Goal: Book appointment/travel/reservation: Book appointment/travel/reservation

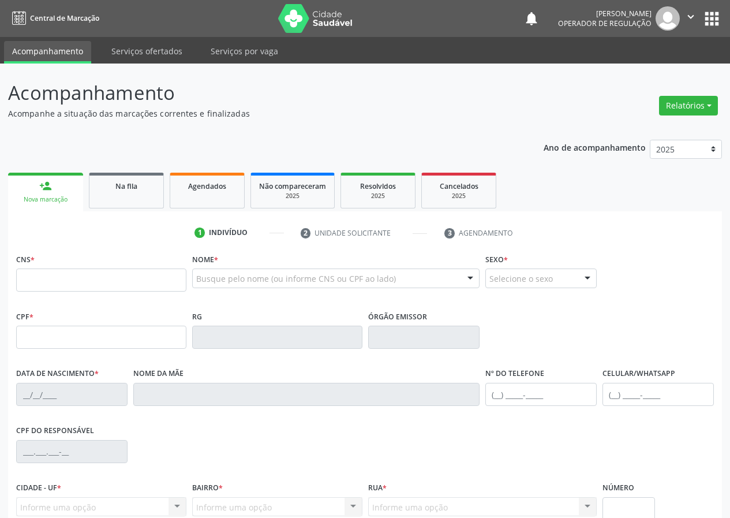
click at [119, 181] on span "Na fila" at bounding box center [126, 186] width 22 height 10
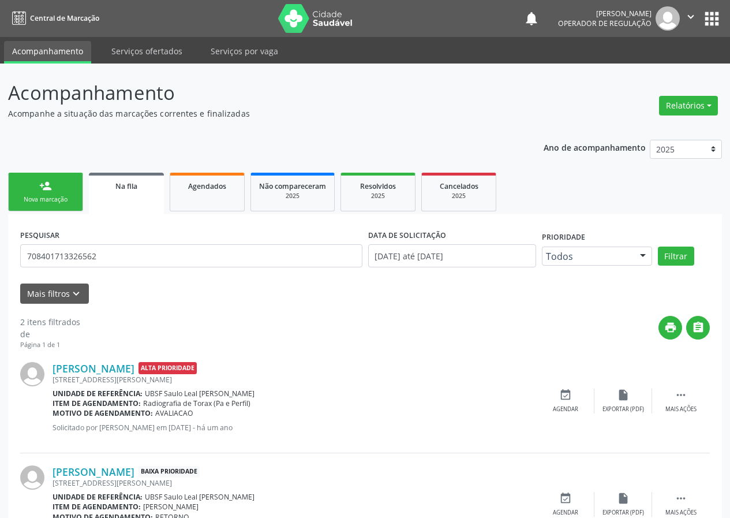
click at [71, 194] on link "person_add Nova marcação" at bounding box center [45, 192] width 75 height 39
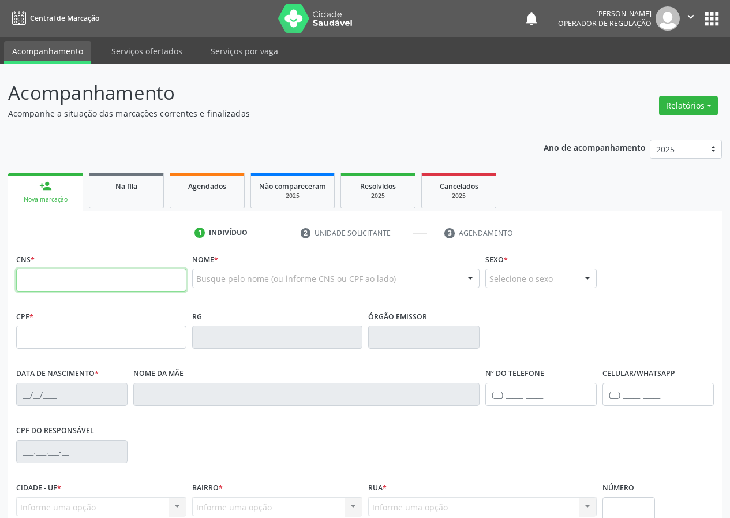
drag, startPoint x: 89, startPoint y: 280, endPoint x: 84, endPoint y: 276, distance: 6.2
click at [87, 282] on input "text" at bounding box center [101, 279] width 170 height 23
click at [91, 280] on input "text" at bounding box center [101, 279] width 170 height 23
type input "708 6045 9576 3489"
type input "424.327.664-15"
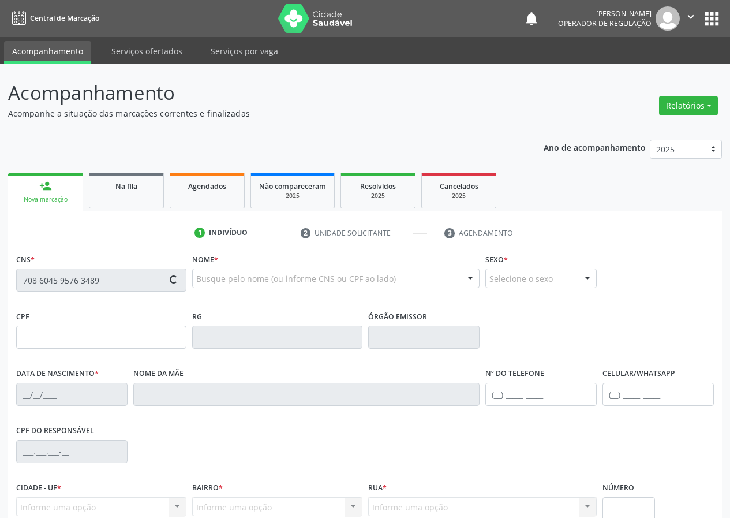
type input "[DATE]"
type input "[PERSON_NAME]��Ão"
type input "[PHONE_NUMBER]"
type input "047.932.334-81"
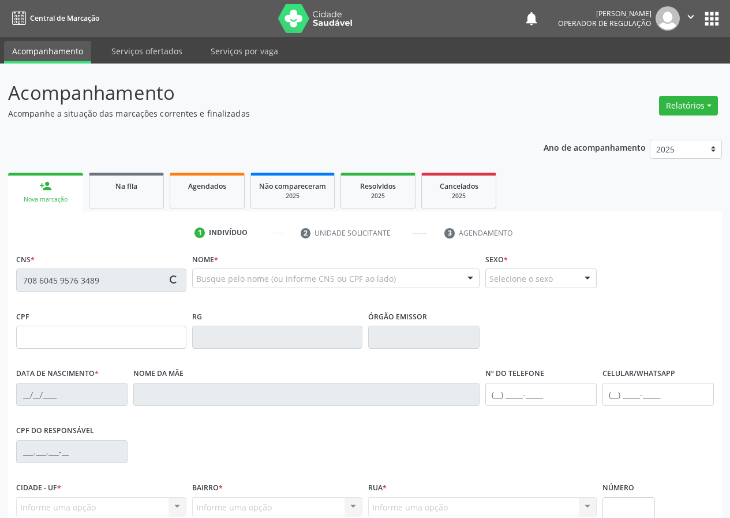
type input "83"
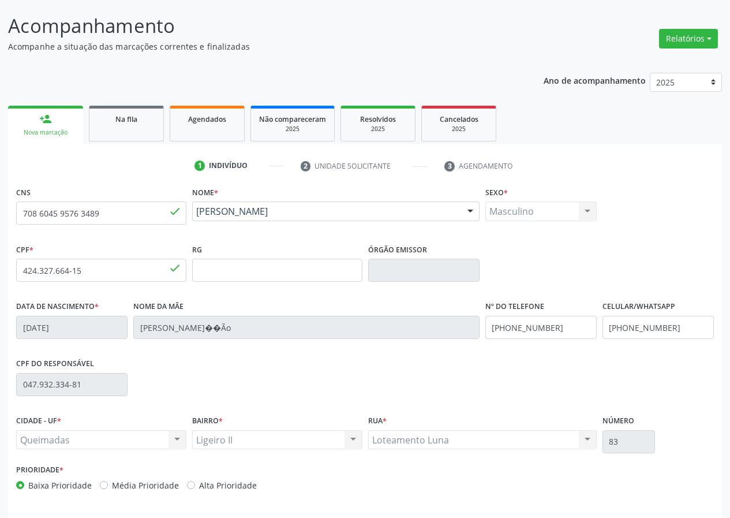
scroll to position [108, 0]
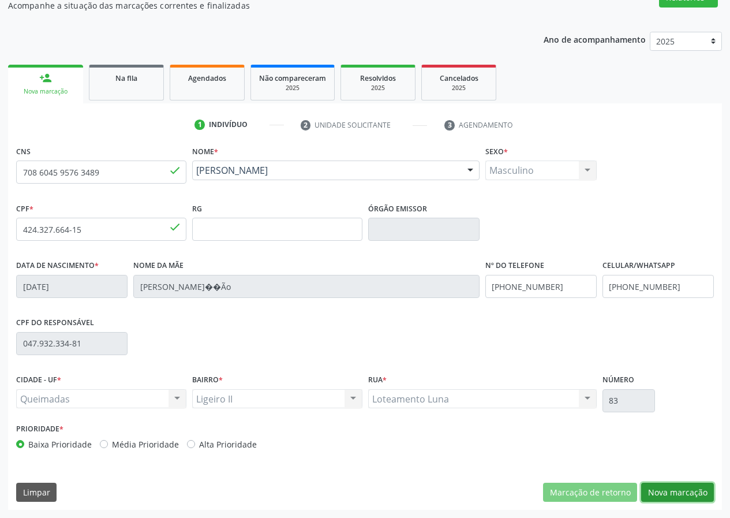
click at [676, 496] on button "Nova marcação" at bounding box center [677, 492] width 73 height 20
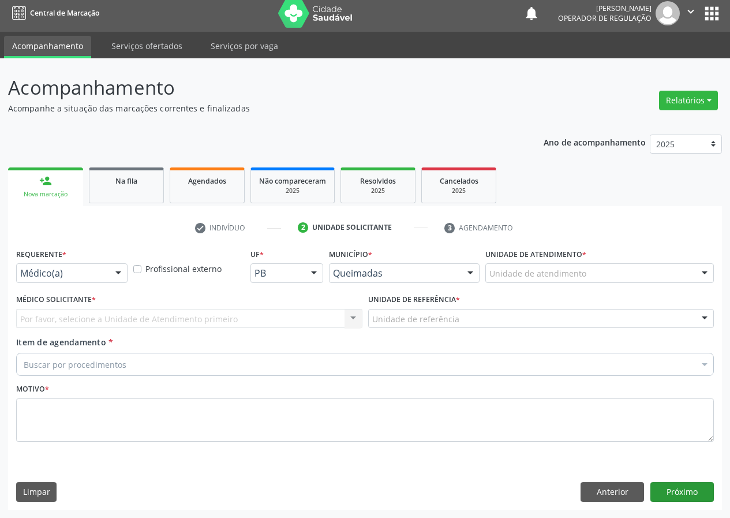
scroll to position [5, 0]
click at [106, 268] on div "Médico(a)" at bounding box center [71, 273] width 111 height 20
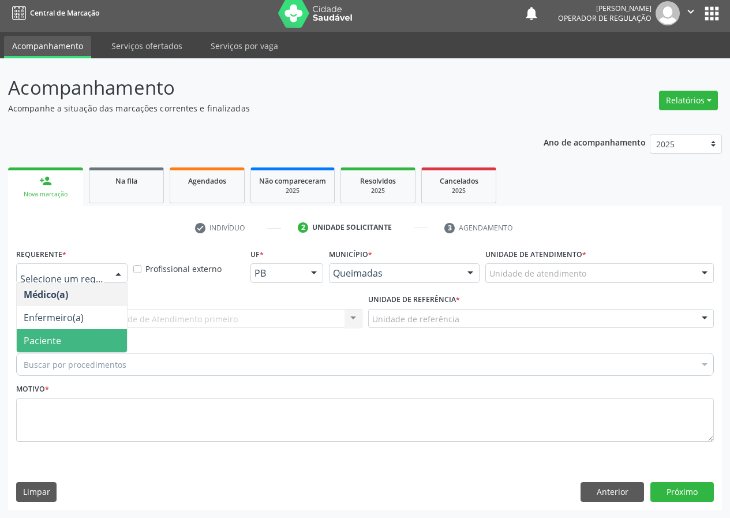
click at [71, 343] on span "Paciente" at bounding box center [72, 340] width 110 height 23
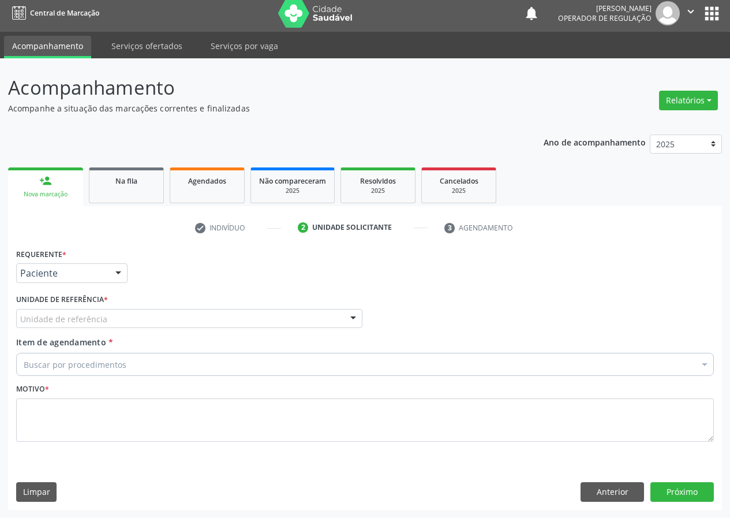
click at [74, 327] on div "Unidade de referência" at bounding box center [189, 319] width 346 height 20
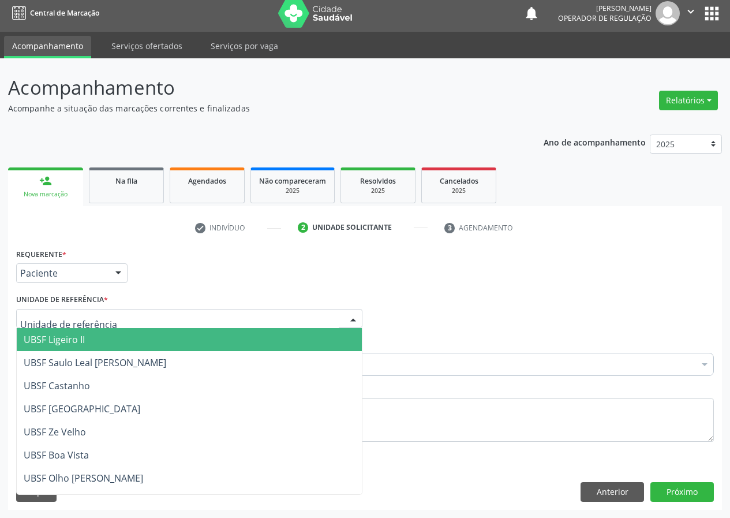
click at [77, 337] on span "UBSF Ligeiro II" at bounding box center [54, 339] width 61 height 13
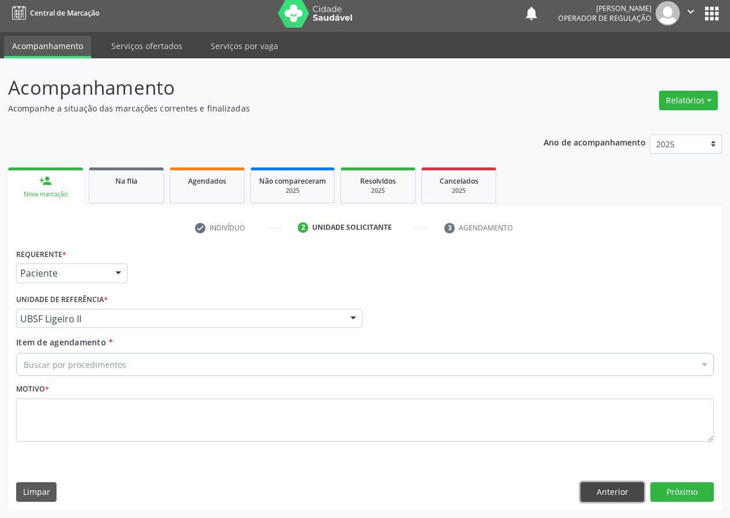
click at [602, 493] on button "Anterior" at bounding box center [612, 492] width 63 height 20
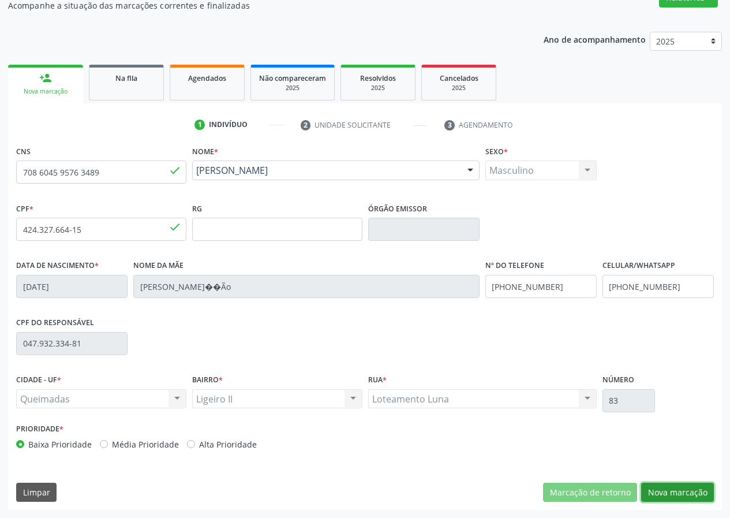
drag, startPoint x: 679, startPoint y: 488, endPoint x: 563, endPoint y: 482, distance: 116.1
click at [678, 488] on button "Nova marcação" at bounding box center [677, 492] width 73 height 20
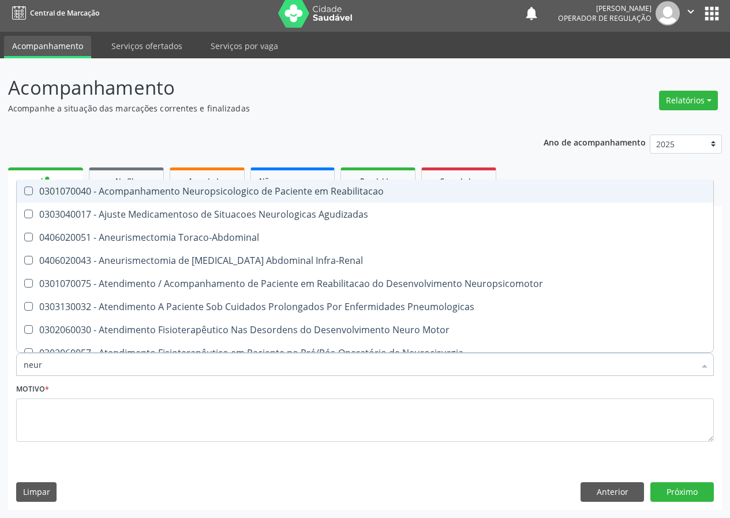
type input "neuro"
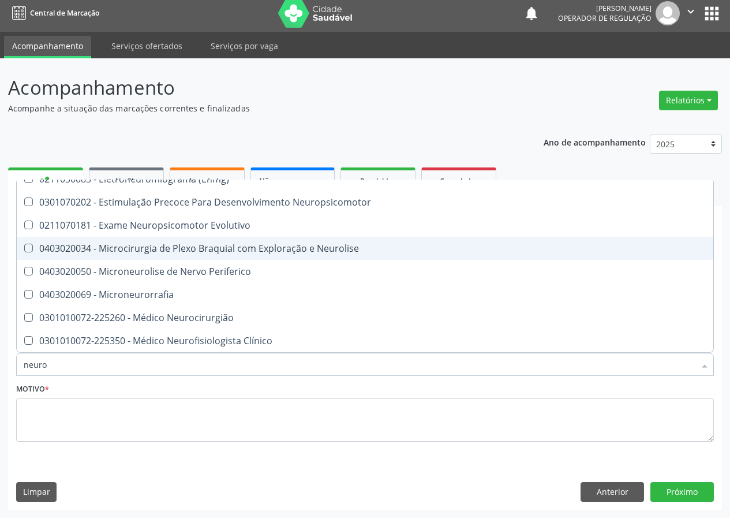
scroll to position [301, 0]
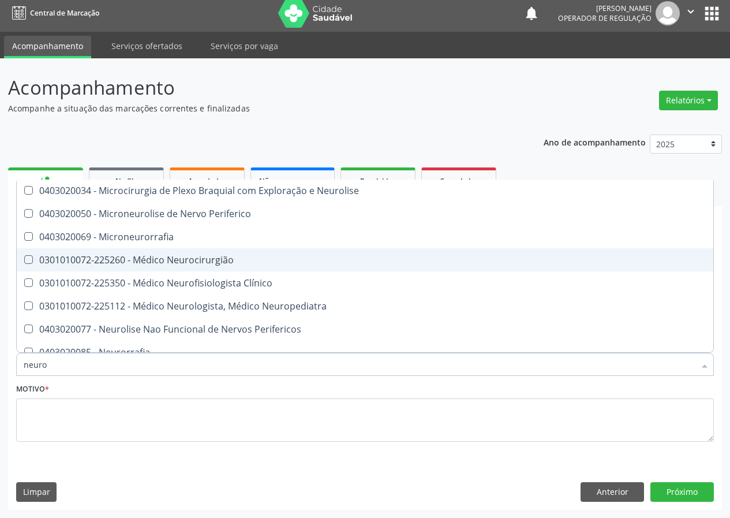
click at [207, 251] on span "0301010072-225260 - Médico Neurocirurgião" at bounding box center [365, 259] width 697 height 23
checkbox Neurocirurgião "true"
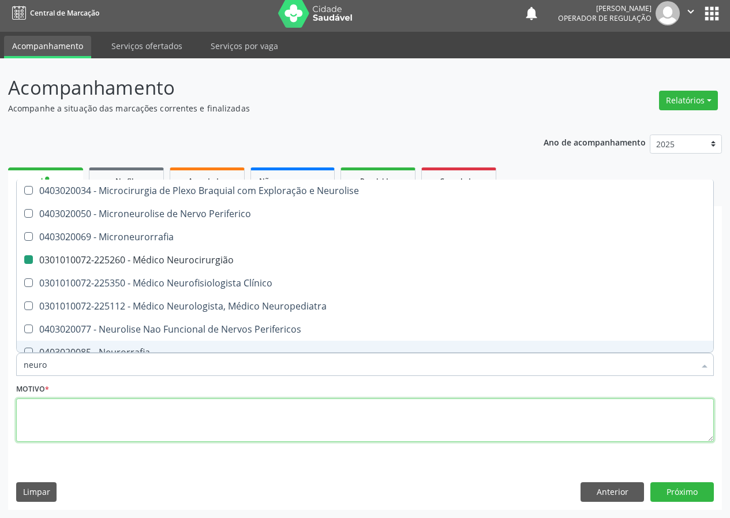
click at [476, 409] on textarea at bounding box center [365, 420] width 698 height 44
checkbox Agudizadas "true"
checkbox Neurocirurgião "false"
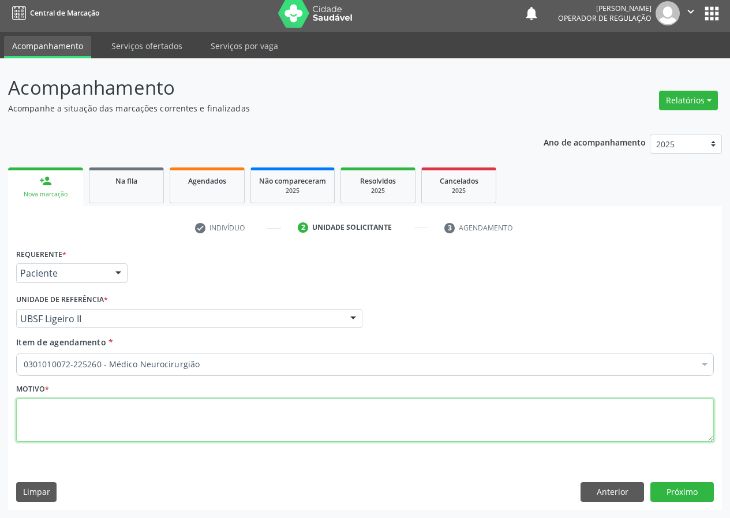
scroll to position [0, 0]
type textarea "avaliação"
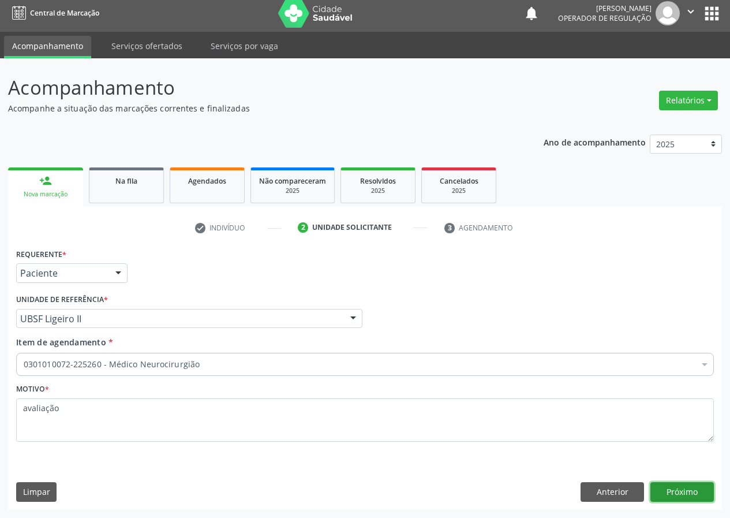
click at [679, 487] on button "Próximo" at bounding box center [681, 492] width 63 height 20
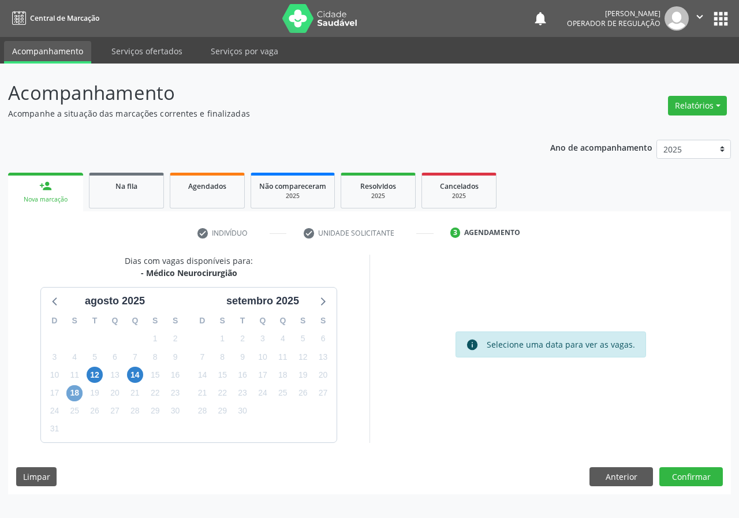
click at [75, 391] on span "18" at bounding box center [74, 393] width 16 height 16
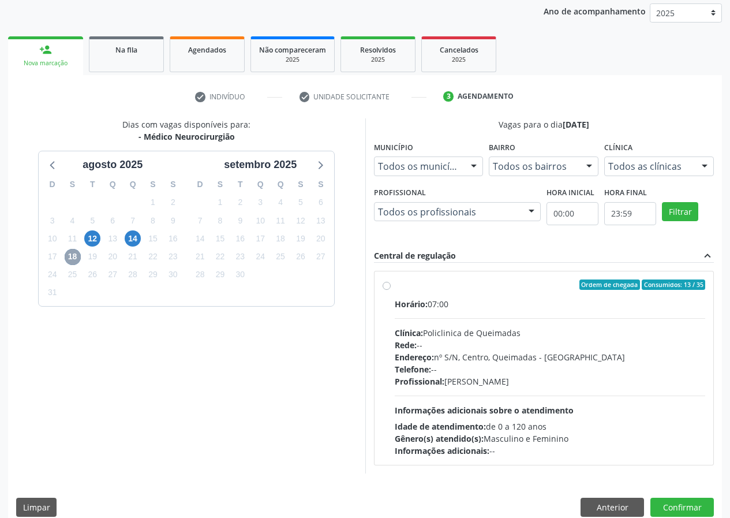
scroll to position [151, 0]
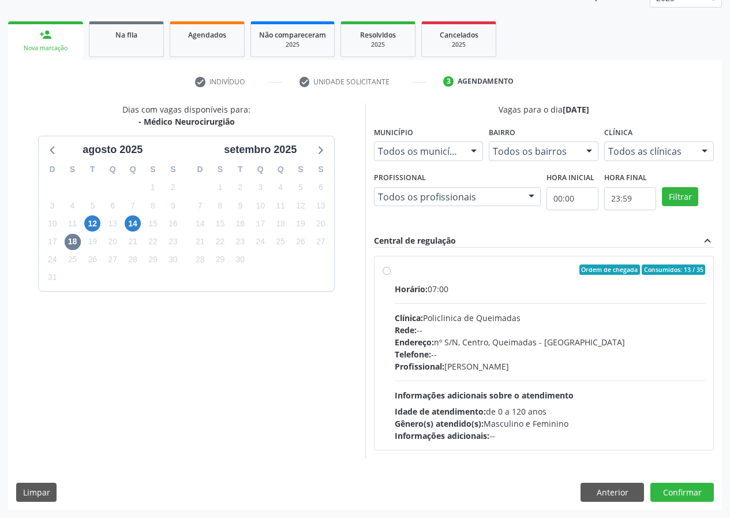
click at [501, 272] on div "Ordem de chegada Consumidos: 13 / 35" at bounding box center [550, 269] width 311 height 10
click at [391, 272] on input "Ordem de chegada Consumidos: 13 / 35 Horário: 07:00 Clínica: Policlinica de Que…" at bounding box center [387, 269] width 8 height 10
radio input "true"
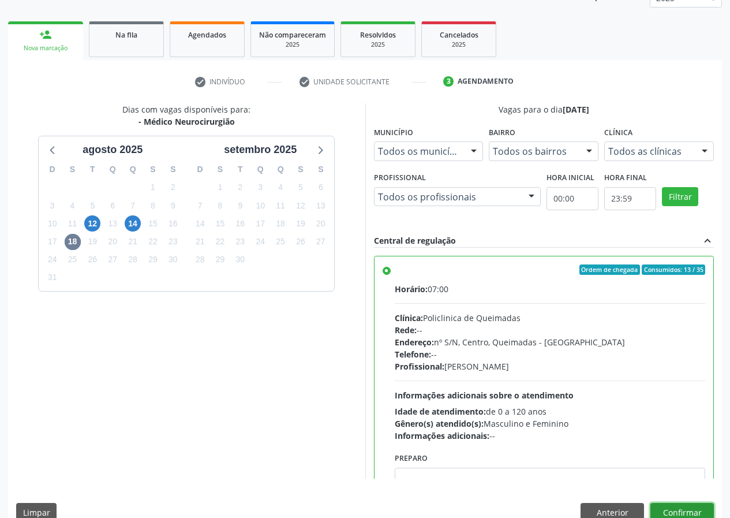
click at [686, 508] on button "Confirmar" at bounding box center [681, 513] width 63 height 20
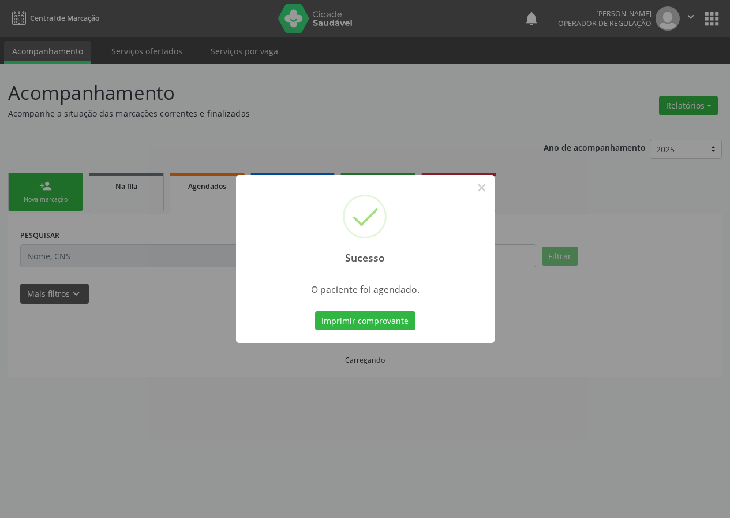
scroll to position [0, 0]
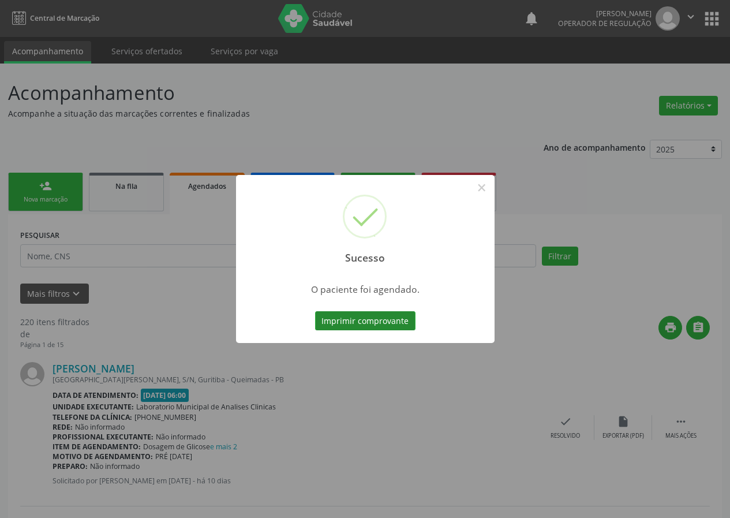
click at [380, 315] on button "Imprimir comprovante" at bounding box center [365, 321] width 100 height 20
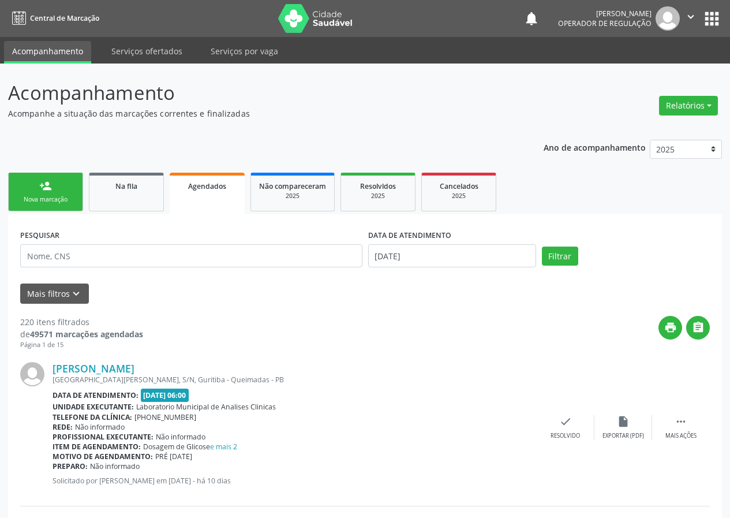
click at [53, 197] on div "Nova marcação" at bounding box center [46, 199] width 58 height 9
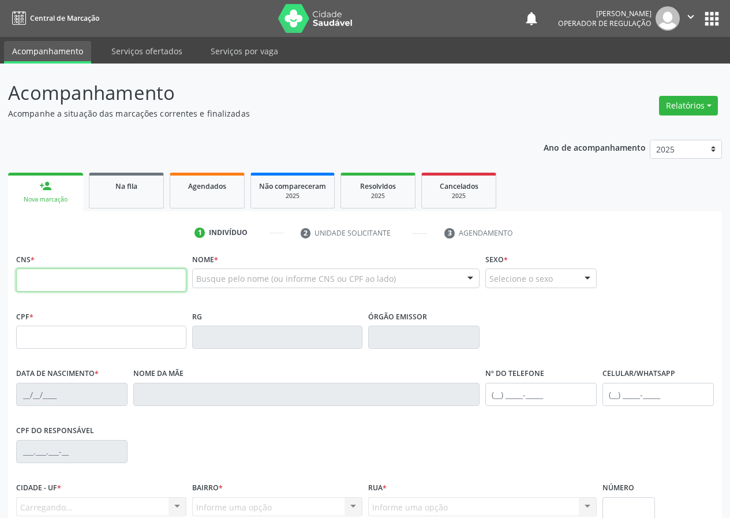
click at [85, 277] on input "text" at bounding box center [101, 279] width 170 height 23
type input "7"
type input "709 2092 3133 3638"
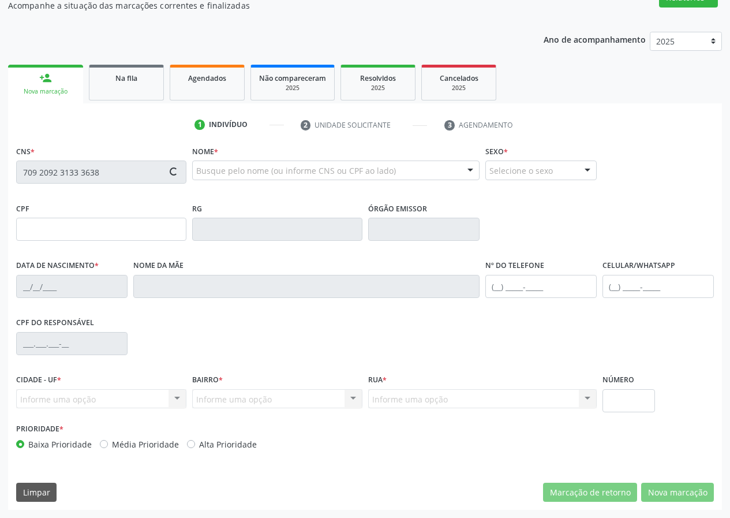
type input "088.871.974-40"
type input "[DATE]"
type input "[PERSON_NAME]"
type input "[PHONE_NUMBER]"
type input "3909"
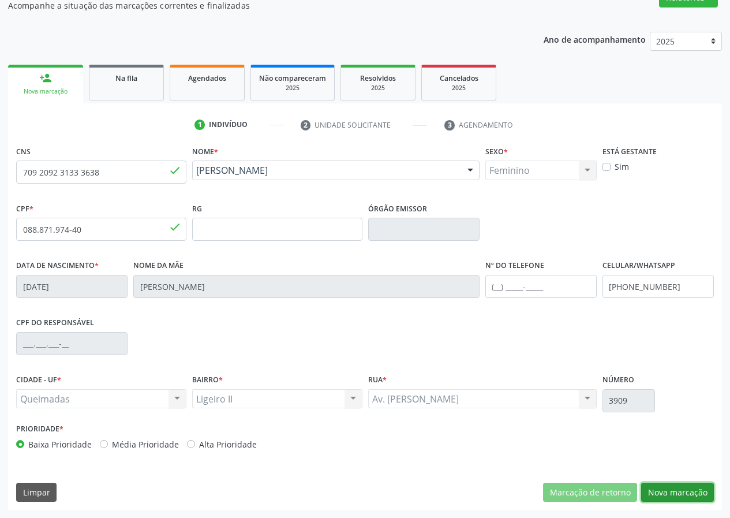
click at [673, 493] on button "Nova marcação" at bounding box center [677, 492] width 73 height 20
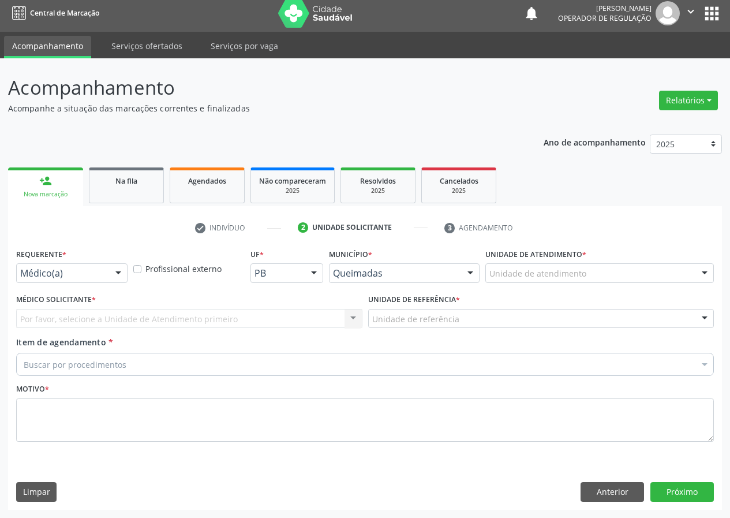
scroll to position [5, 0]
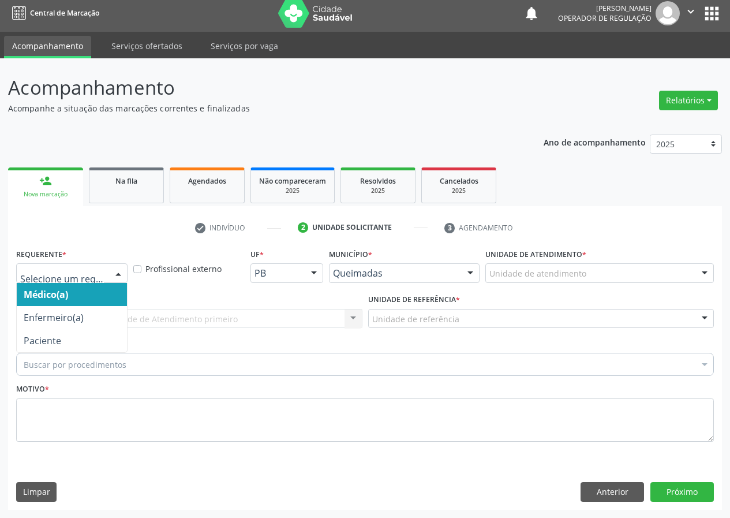
drag, startPoint x: 69, startPoint y: 278, endPoint x: 56, endPoint y: 306, distance: 30.7
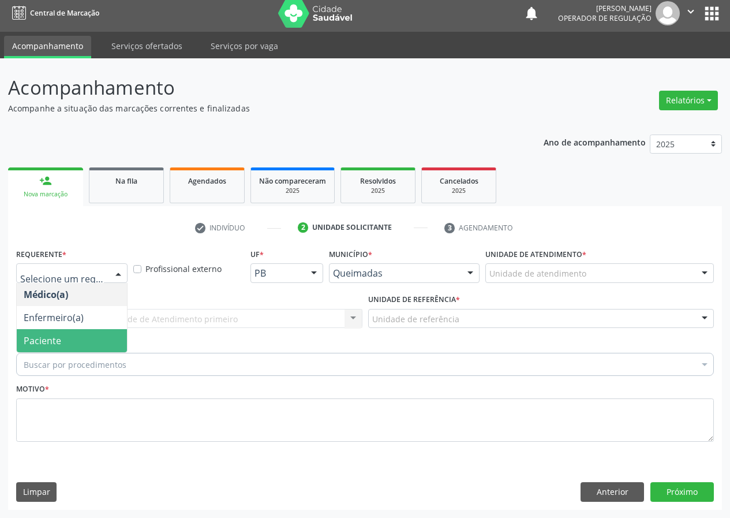
click at [48, 335] on span "Paciente" at bounding box center [43, 340] width 38 height 13
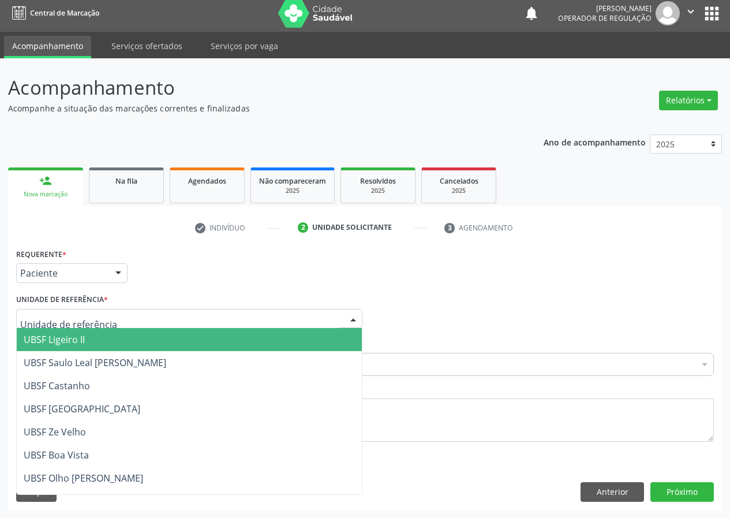
type input "l"
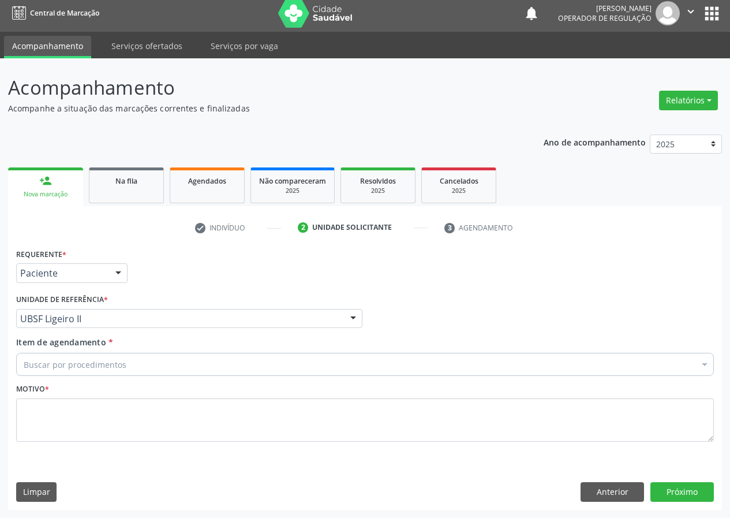
click at [182, 360] on div "Buscar por procedimentos" at bounding box center [365, 364] width 698 height 23
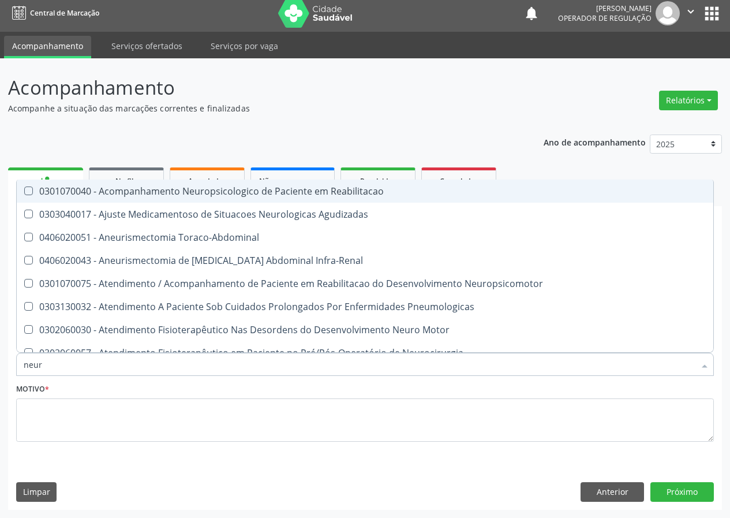
type input "neuro"
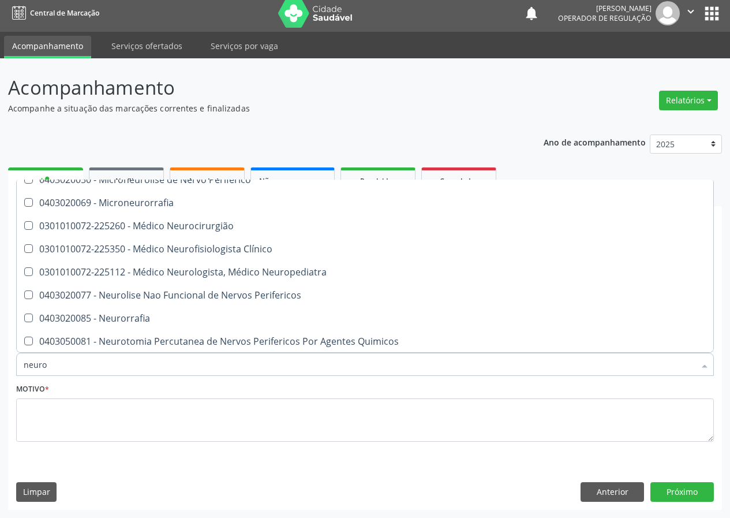
scroll to position [346, 0]
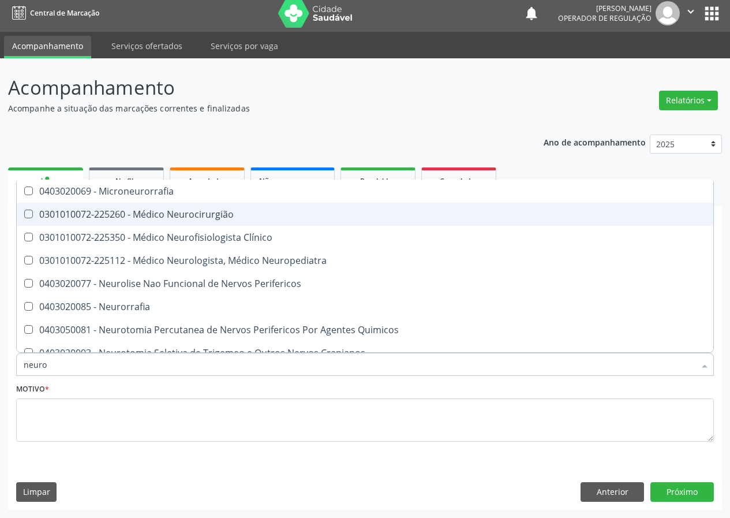
click at [220, 216] on div "0301010072-225260 - Médico Neurocirurgião" at bounding box center [365, 213] width 683 height 9
checkbox Neurocirurgião "true"
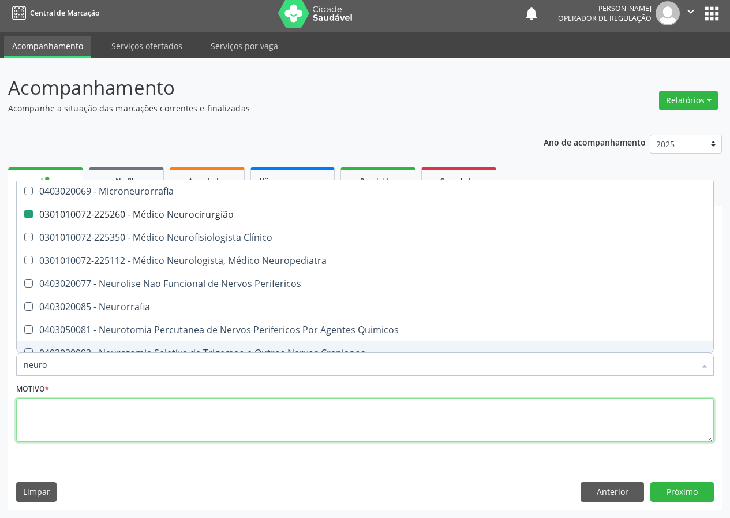
click at [132, 429] on textarea at bounding box center [365, 420] width 698 height 44
checkbox Agudizadas "true"
checkbox Neurocirurgião "false"
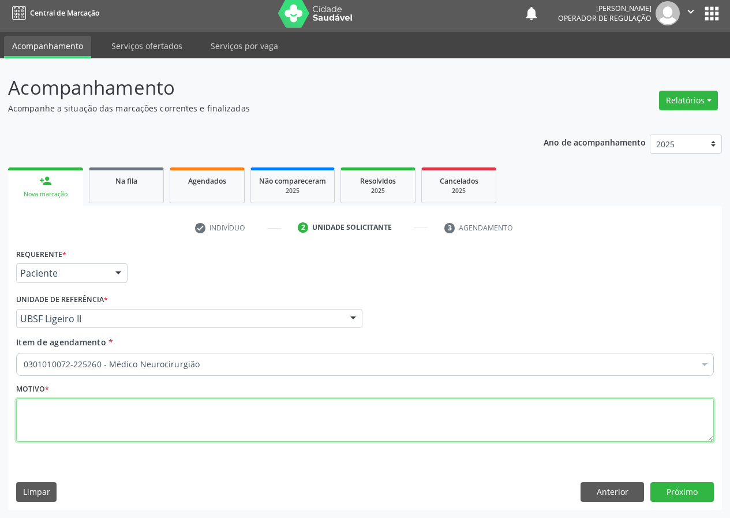
scroll to position [0, 0]
type textarea "avaliação"
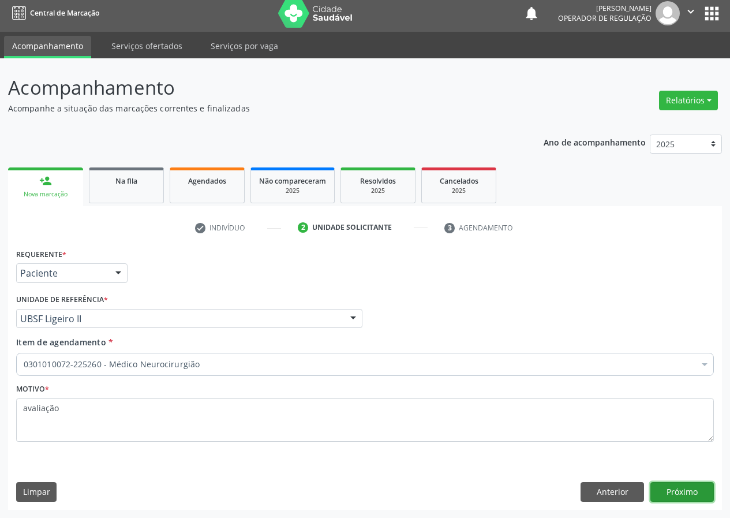
click at [671, 491] on button "Próximo" at bounding box center [681, 492] width 63 height 20
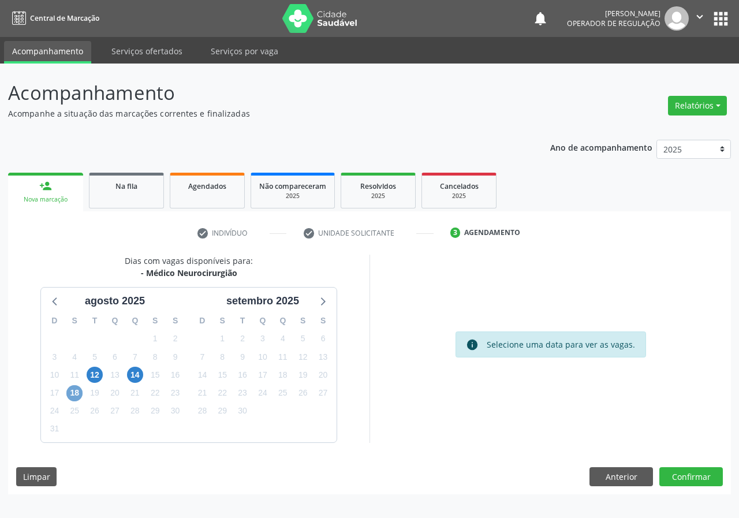
click at [80, 391] on span "18" at bounding box center [74, 393] width 16 height 16
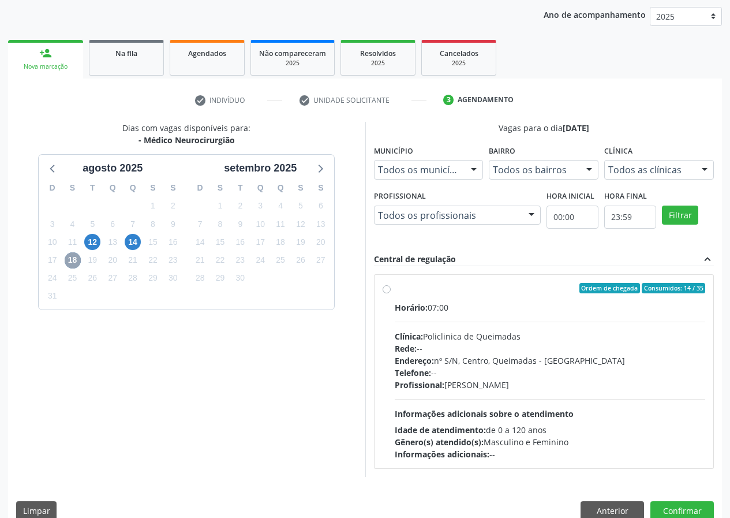
scroll to position [151, 0]
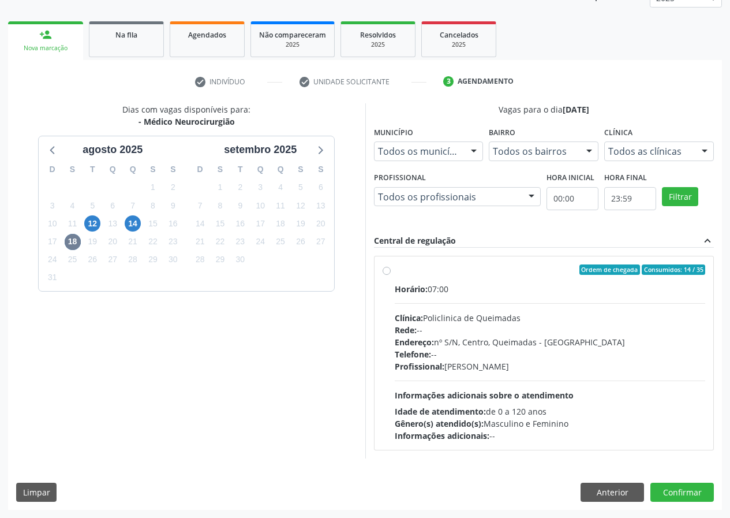
click at [460, 269] on div "Ordem de chegada Consumidos: 14 / 35" at bounding box center [550, 269] width 311 height 10
click at [391, 269] on input "Ordem de chegada Consumidos: 14 / 35 Horário: 07:00 Clínica: Policlinica de Que…" at bounding box center [387, 269] width 8 height 10
radio input "true"
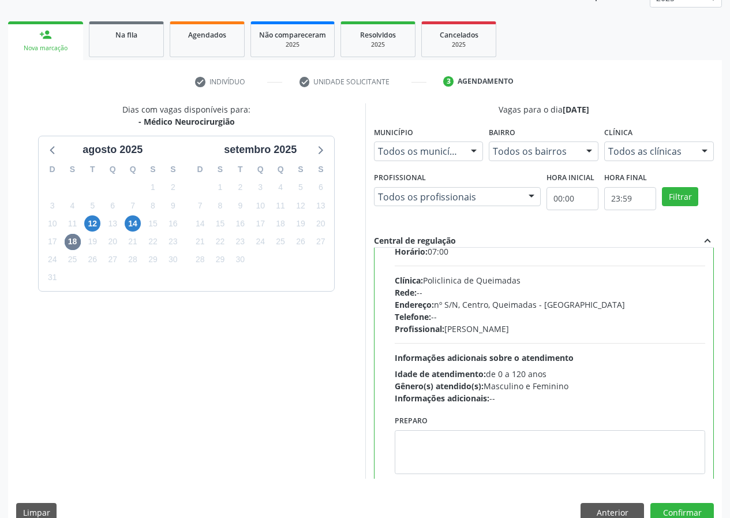
scroll to position [57, 0]
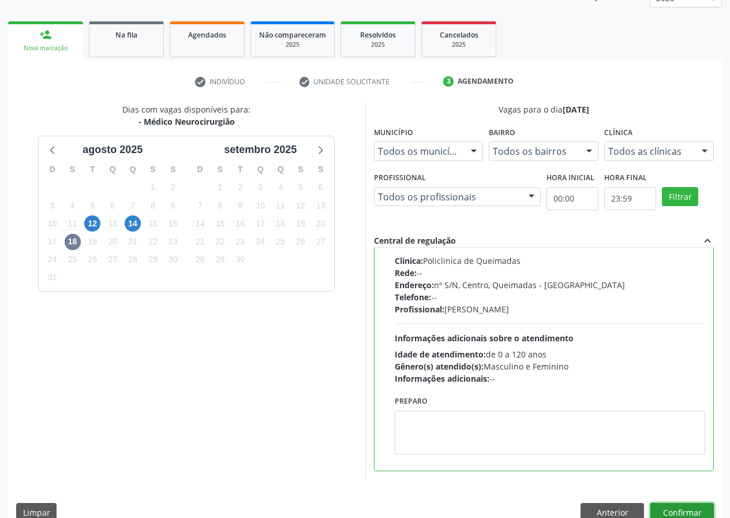
click at [680, 506] on button "Confirmar" at bounding box center [681, 513] width 63 height 20
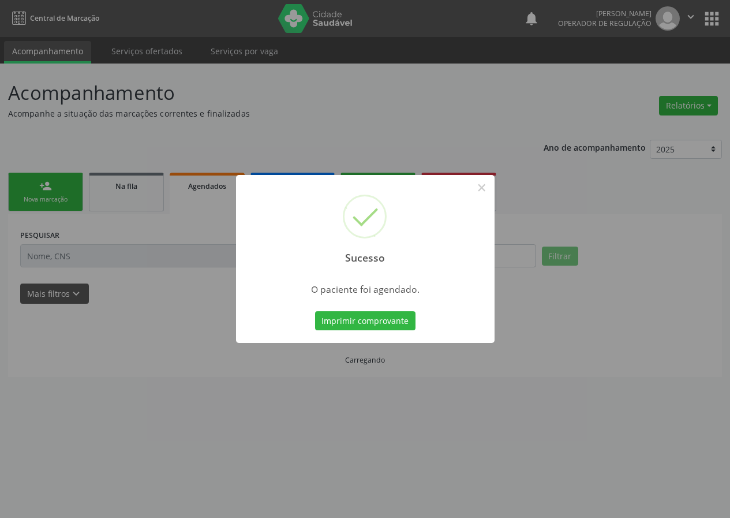
scroll to position [0, 0]
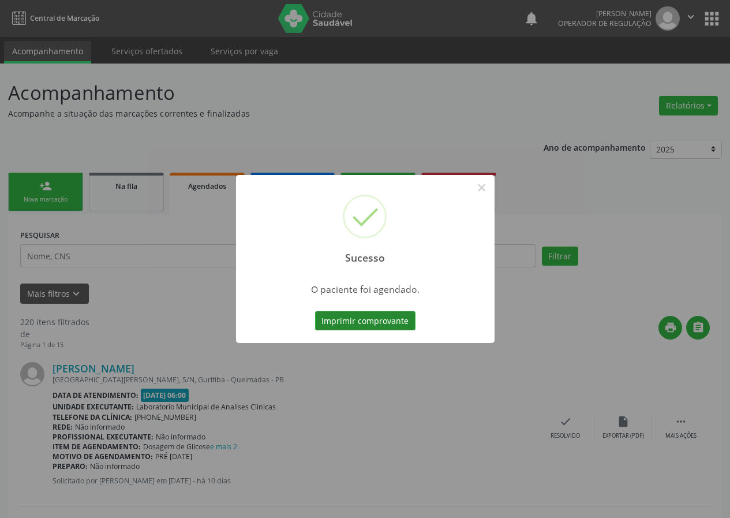
click at [373, 321] on button "Imprimir comprovante" at bounding box center [365, 321] width 100 height 20
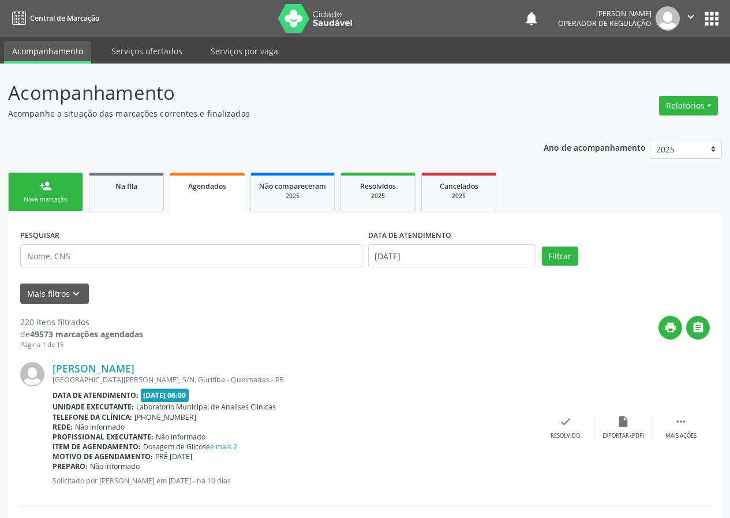
click at [63, 186] on link "person_add Nova marcação" at bounding box center [45, 192] width 75 height 39
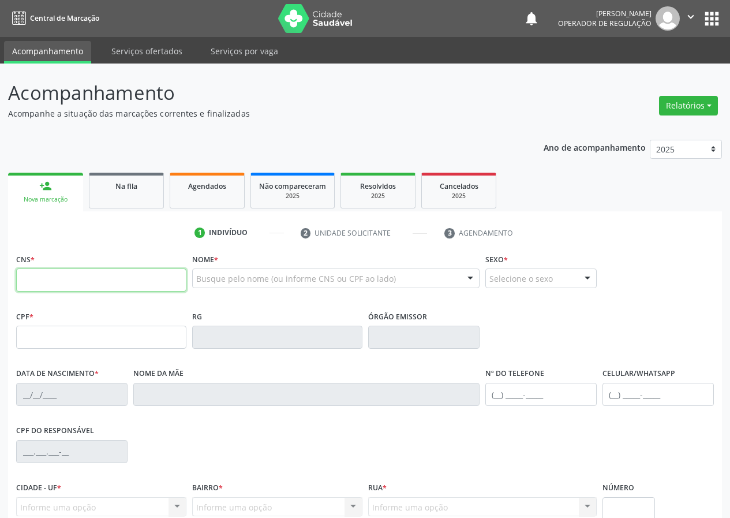
click at [56, 274] on input "text" at bounding box center [101, 279] width 170 height 23
type input "707 8096 2684 8817"
type input "041.902.784-08"
type input "[DATE]"
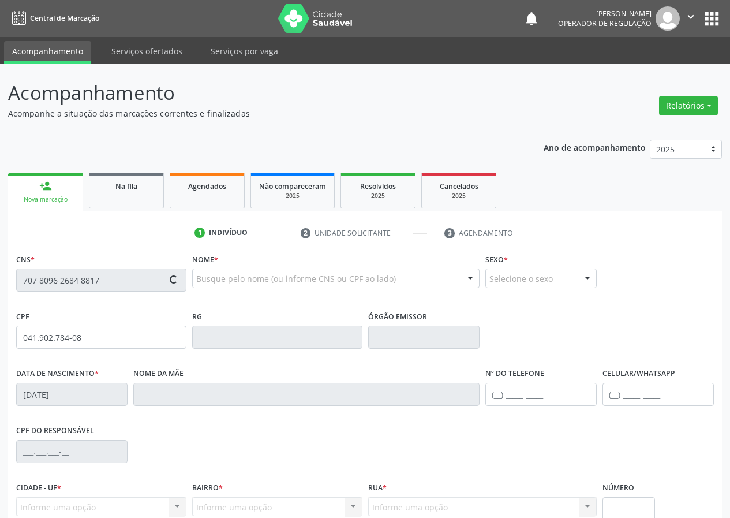
type input "[PERSON_NAME]"
type input "[PHONE_NUMBER]"
type input "734"
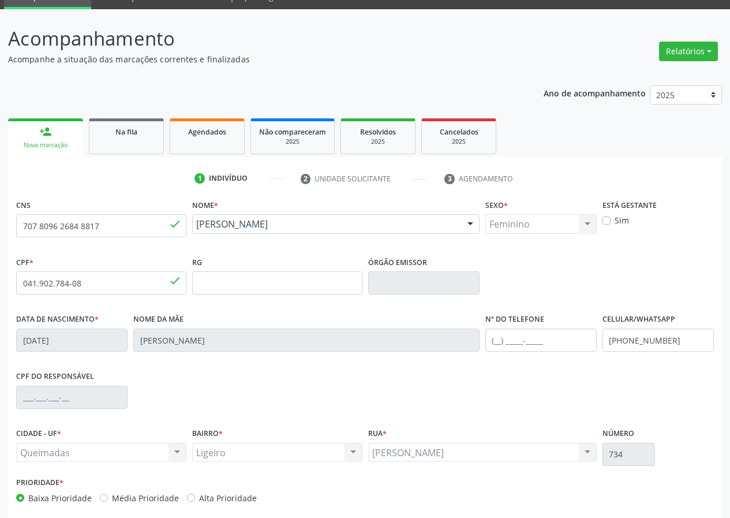
scroll to position [108, 0]
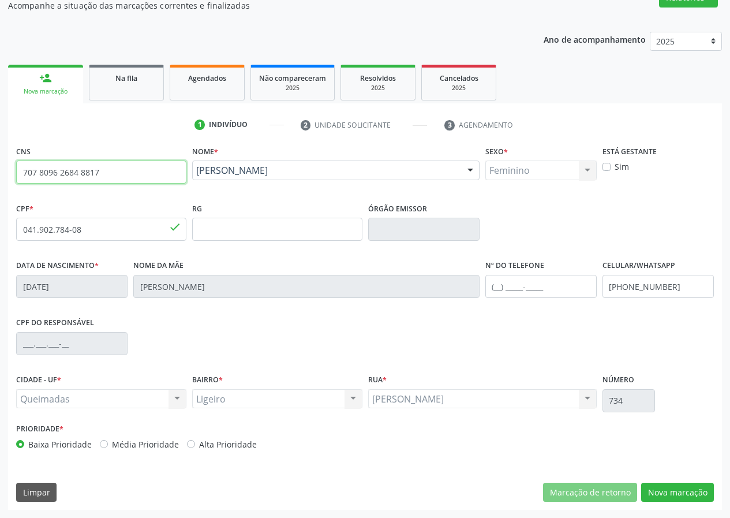
drag, startPoint x: 113, startPoint y: 177, endPoint x: 40, endPoint y: 172, distance: 72.9
click at [0, 181] on div "Acompanhamento Acompanhe a situação das marcações correntes e finalizadas Relat…" at bounding box center [365, 237] width 730 height 562
click at [126, 94] on link "Na fila" at bounding box center [126, 83] width 75 height 36
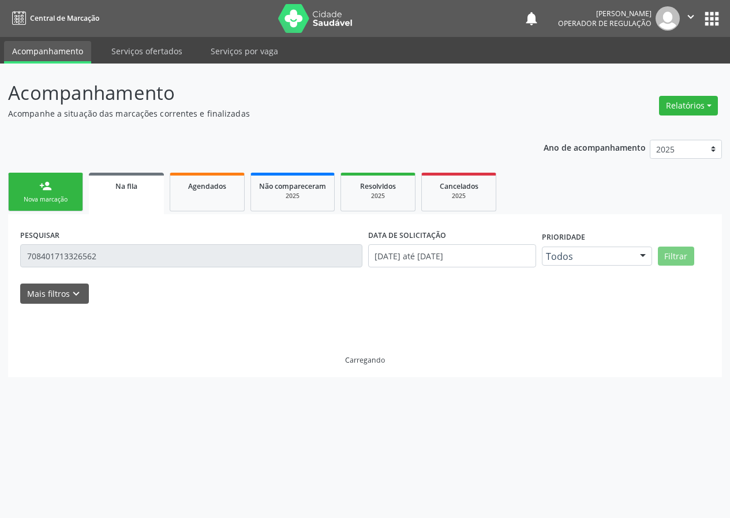
scroll to position [0, 0]
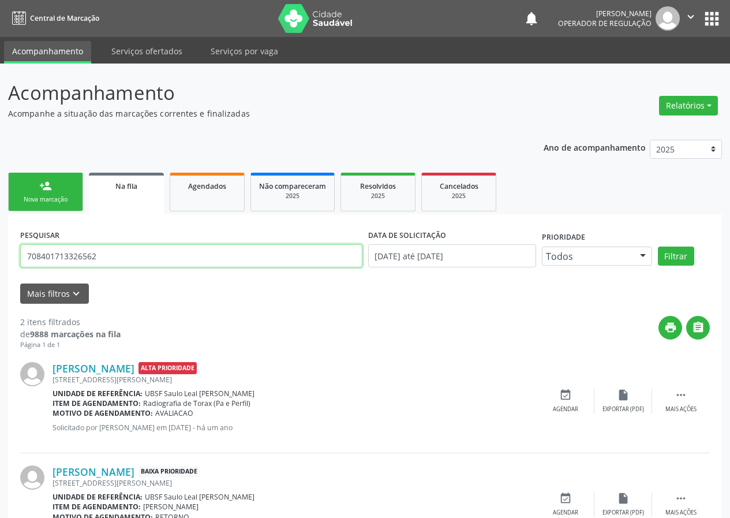
drag, startPoint x: 76, startPoint y: 261, endPoint x: 10, endPoint y: 263, distance: 65.2
click at [10, 263] on div "PESQUISAR 708401713326562 DATA DE SOLICITAÇÃO [DATE] até [DATE] Prioridade Todo…" at bounding box center [365, 391] width 714 height 354
paste input "707 8096 2684 8817"
type input "707 8096 2684 8817"
click at [658, 246] on button "Filtrar" at bounding box center [676, 256] width 36 height 20
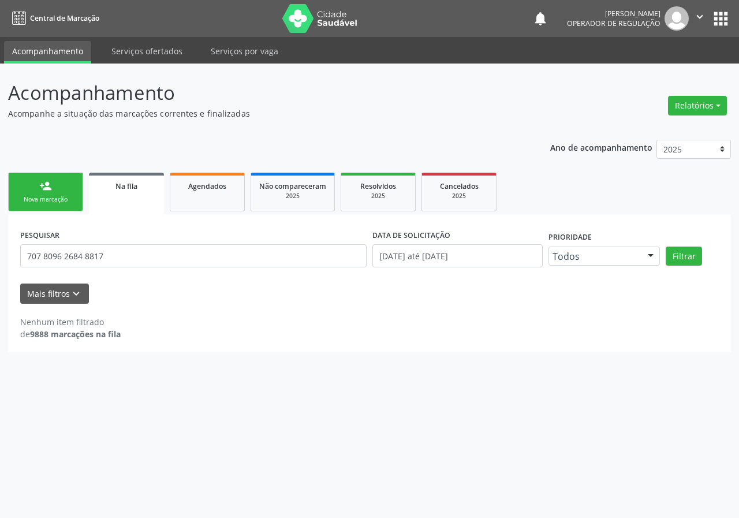
click at [10, 189] on link "person_add Nova marcação" at bounding box center [45, 192] width 75 height 39
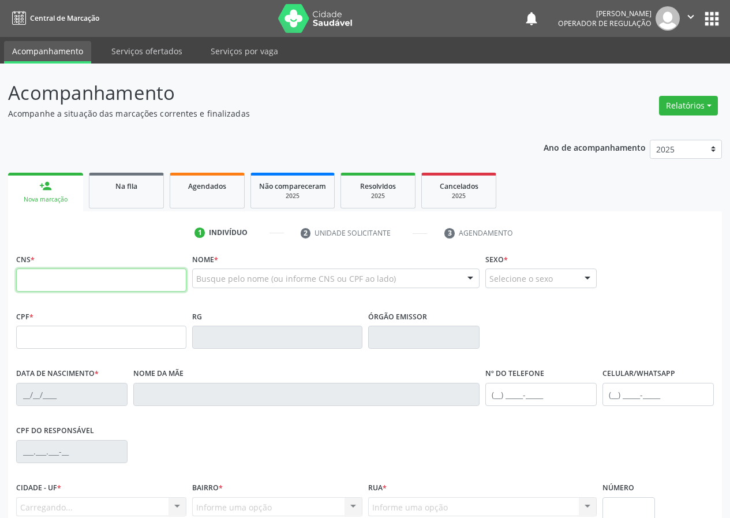
click at [72, 285] on input "text" at bounding box center [101, 279] width 170 height 23
paste input "707 8096 2684 8817"
type input "707 8096 2684 8817"
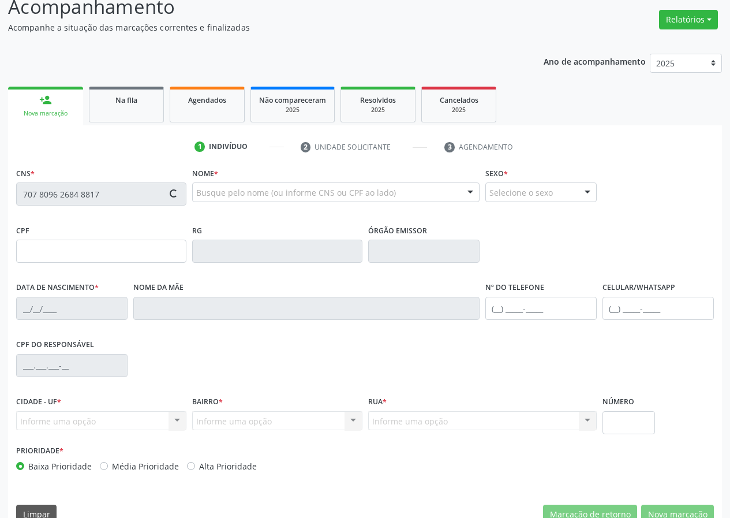
scroll to position [108, 0]
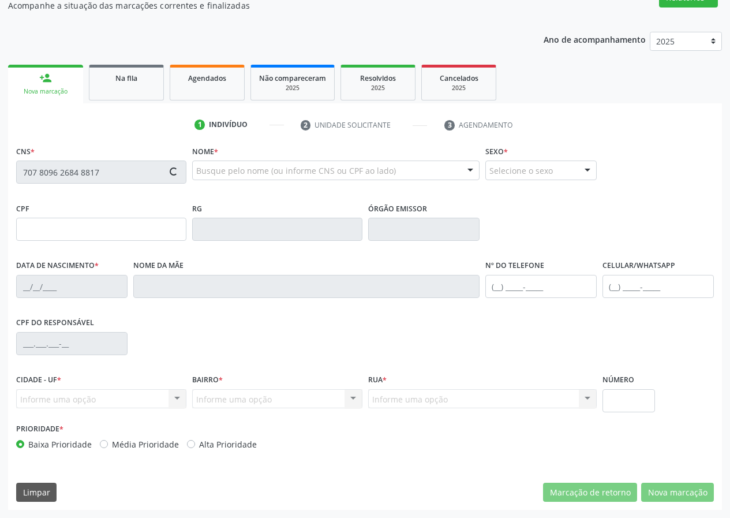
type input "041.902.784-08"
type input "[DATE]"
type input "[PERSON_NAME]"
type input "[PHONE_NUMBER]"
type input "734"
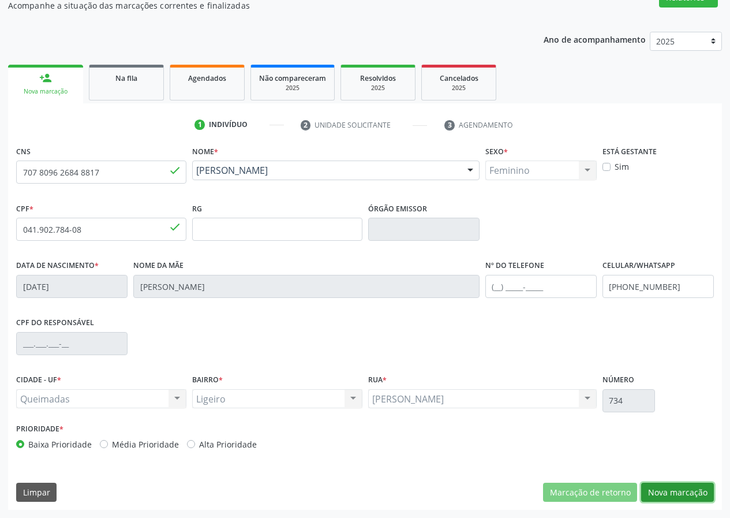
click at [674, 489] on button "Nova marcação" at bounding box center [677, 492] width 73 height 20
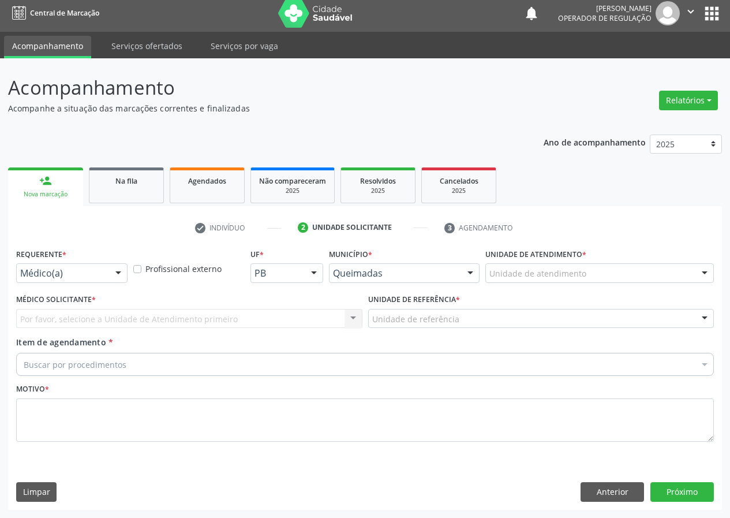
scroll to position [5, 0]
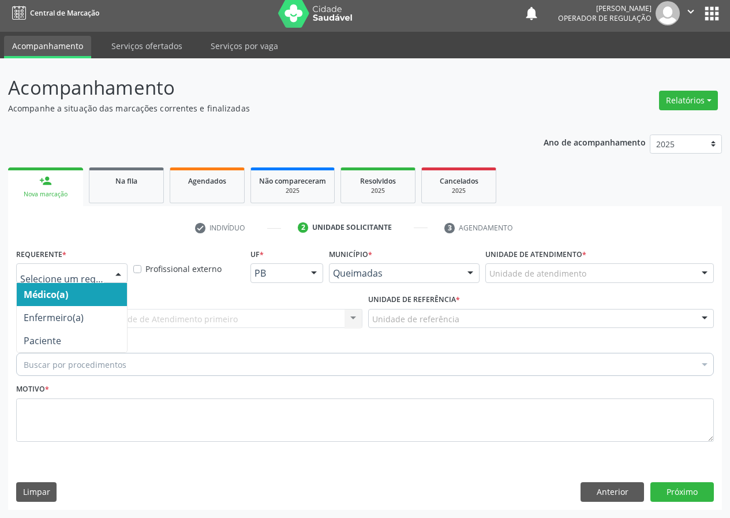
click at [114, 264] on div at bounding box center [118, 274] width 17 height 20
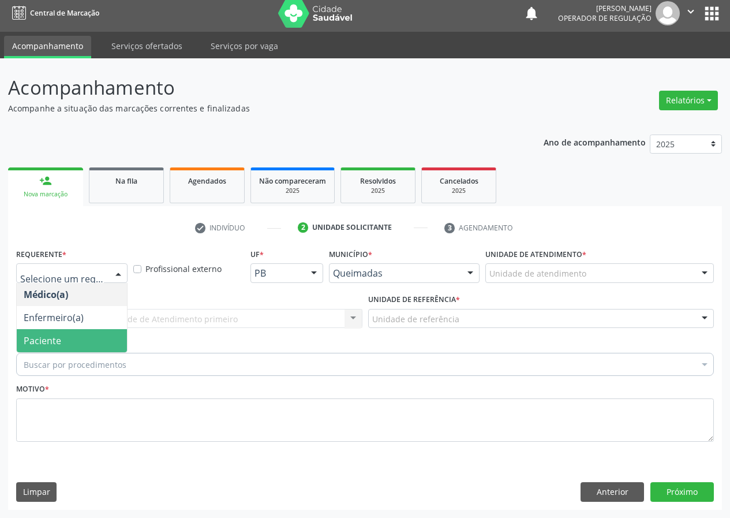
click at [94, 331] on span "Paciente" at bounding box center [72, 340] width 110 height 23
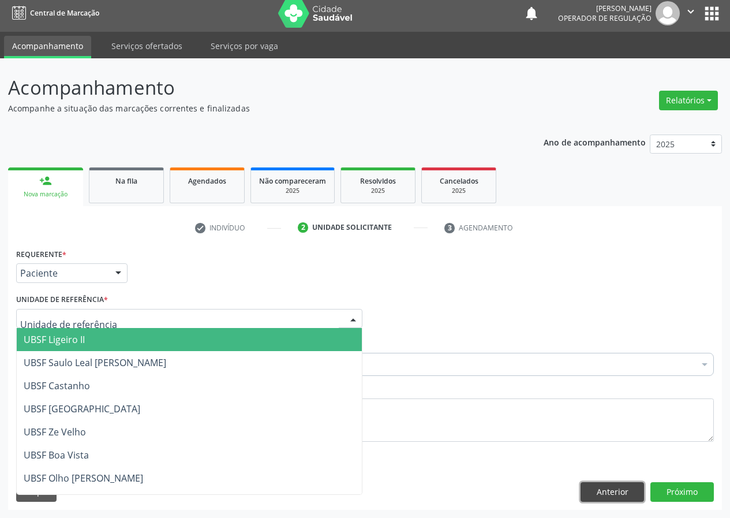
click at [638, 493] on button "Anterior" at bounding box center [612, 492] width 63 height 20
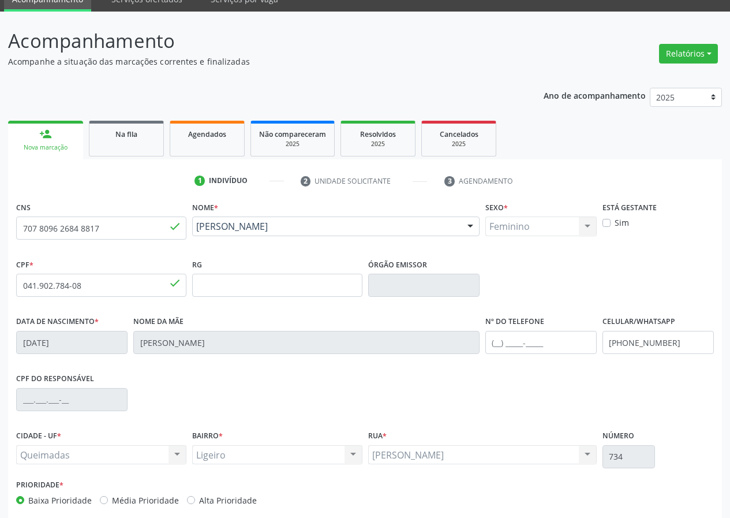
scroll to position [108, 0]
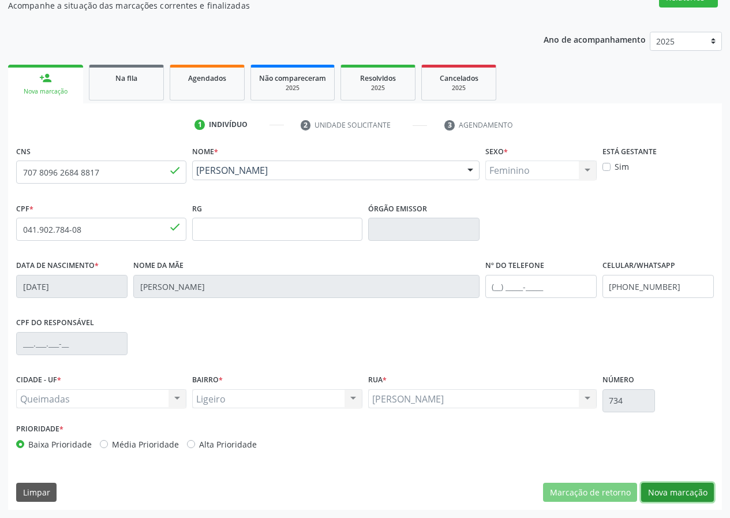
click at [674, 488] on button "Nova marcação" at bounding box center [677, 492] width 73 height 20
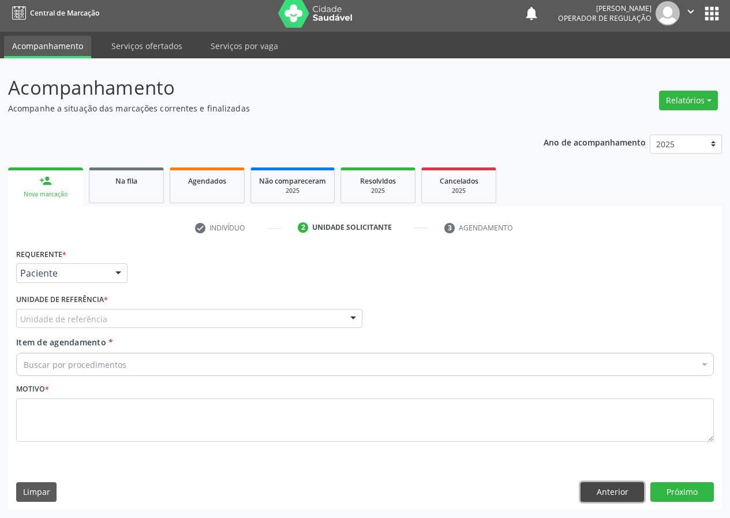
click at [604, 492] on button "Anterior" at bounding box center [612, 492] width 63 height 20
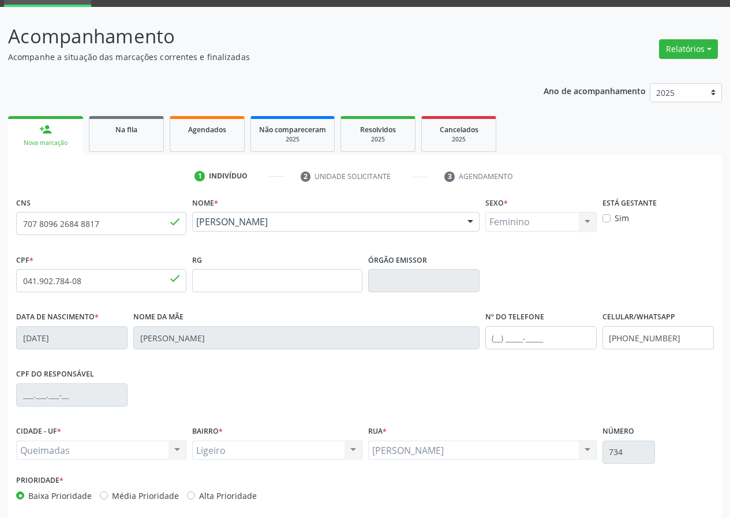
scroll to position [108, 0]
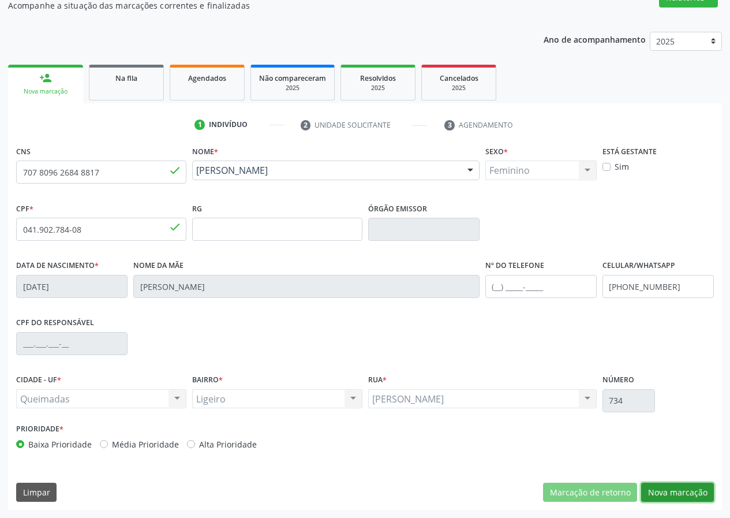
click at [656, 488] on button "Nova marcação" at bounding box center [677, 492] width 73 height 20
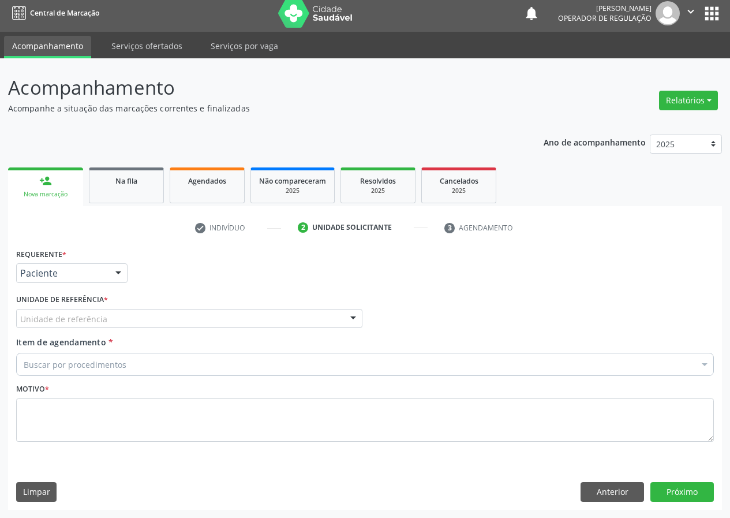
scroll to position [5, 0]
click at [116, 313] on div "Unidade de referência" at bounding box center [189, 319] width 346 height 20
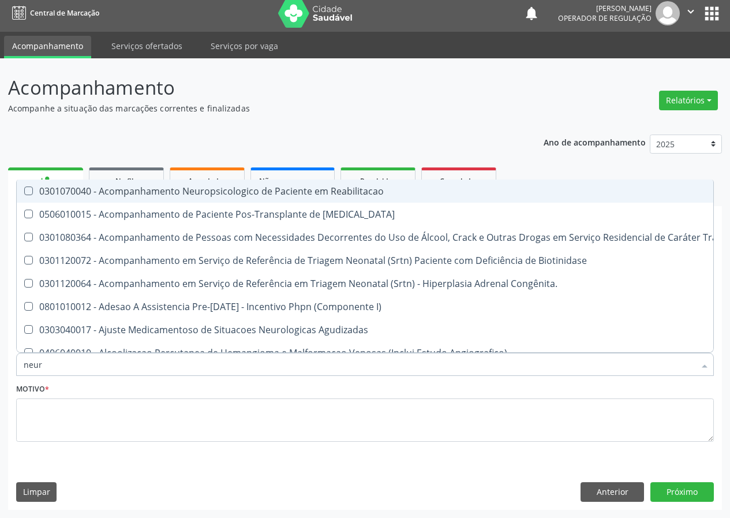
type input "neuro"
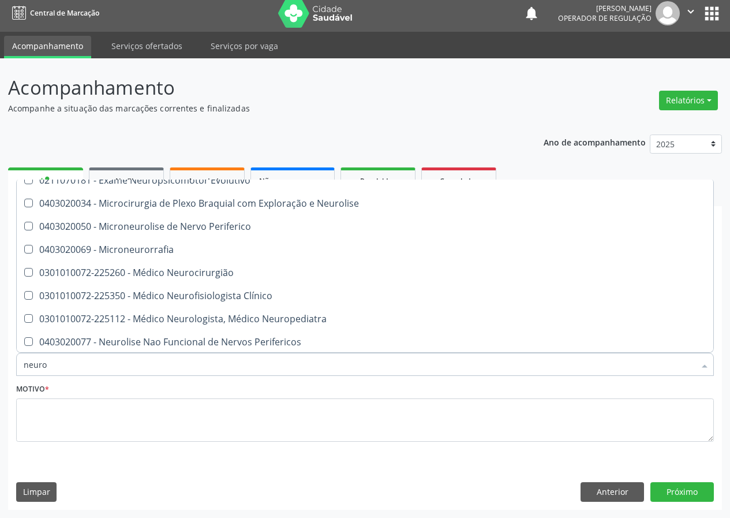
scroll to position [289, 0]
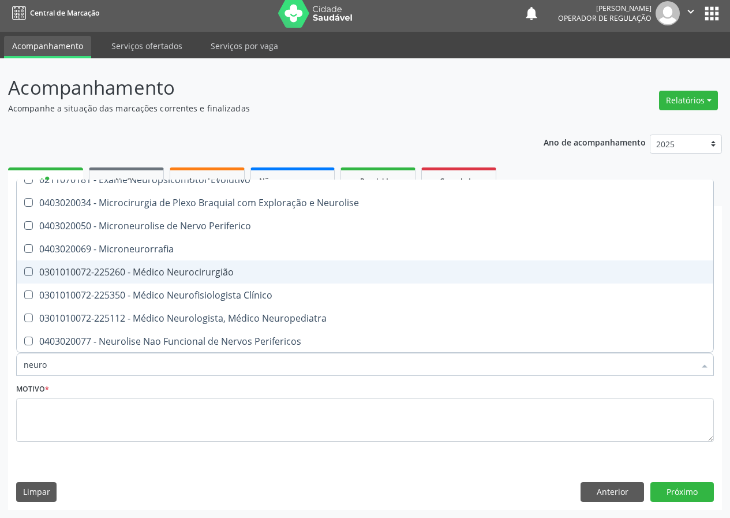
click at [189, 270] on div "0301010072-225260 - Médico Neurocirurgião" at bounding box center [365, 271] width 683 height 9
checkbox Neurocirurgião "true"
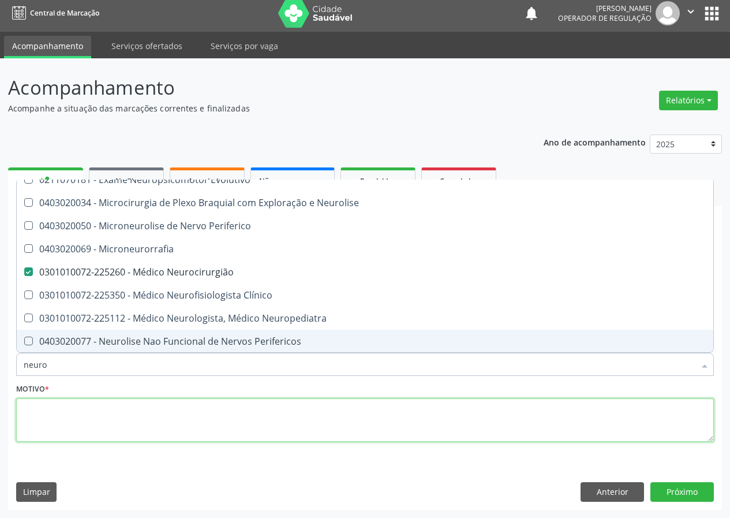
click at [108, 420] on textarea at bounding box center [365, 420] width 698 height 44
checkbox Agudizadas "true"
checkbox Neurocirurgião "false"
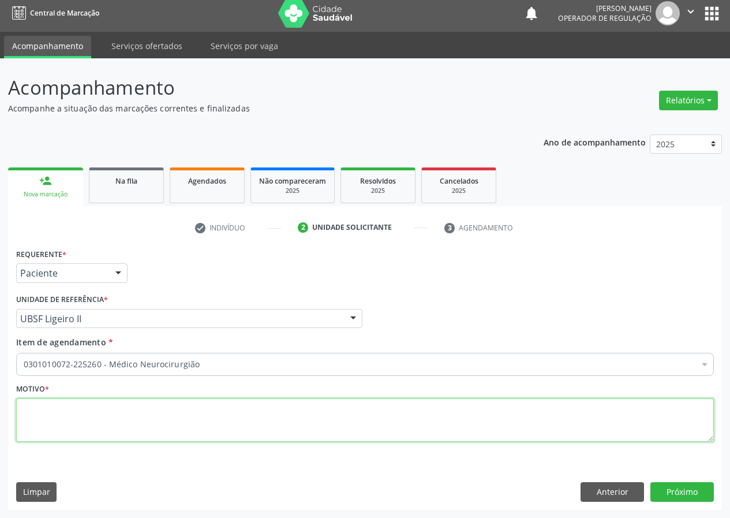
scroll to position [0, 0]
type textarea "avaliação"
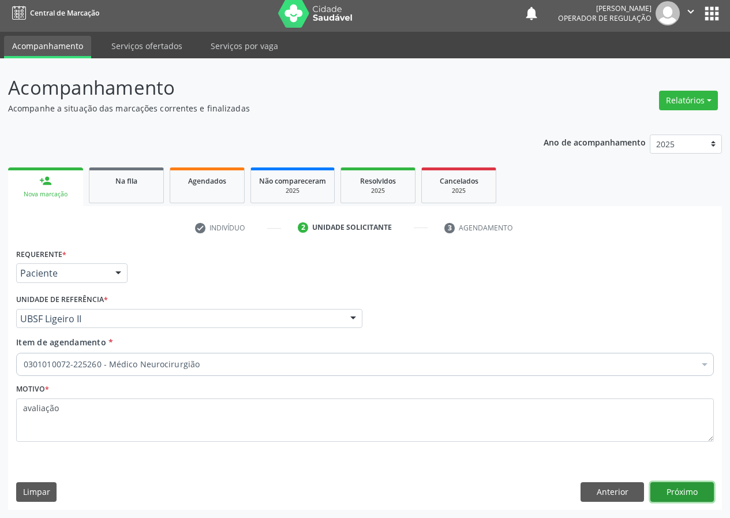
click at [663, 485] on button "Próximo" at bounding box center [681, 492] width 63 height 20
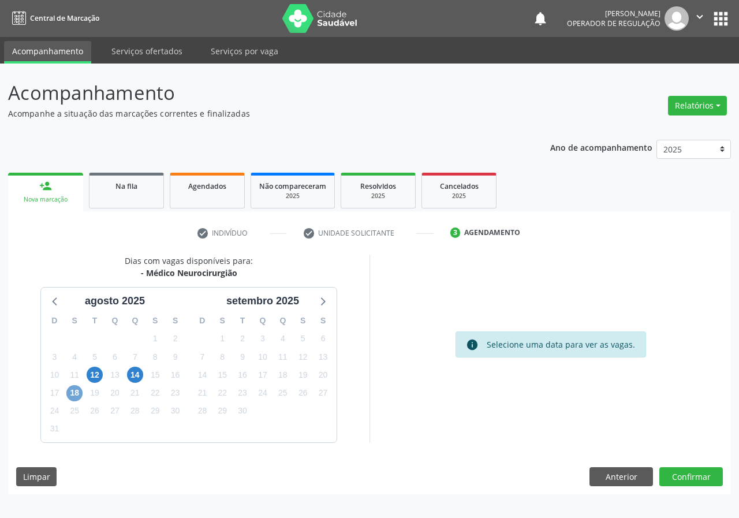
click at [76, 394] on span "18" at bounding box center [74, 393] width 16 height 16
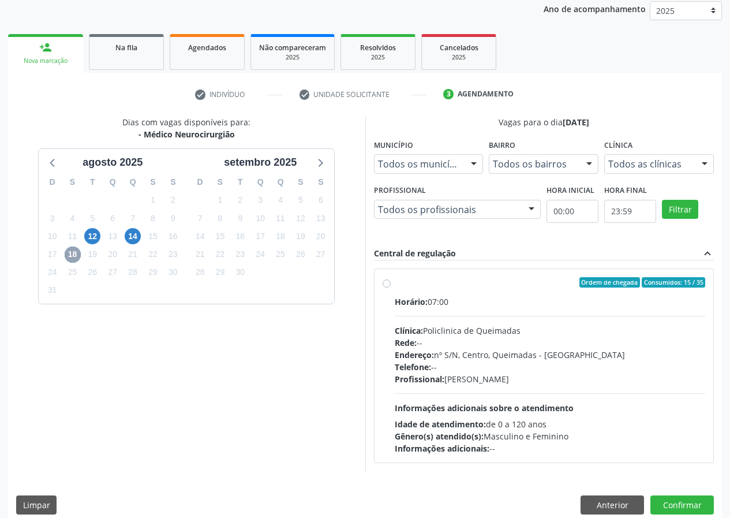
scroll to position [151, 0]
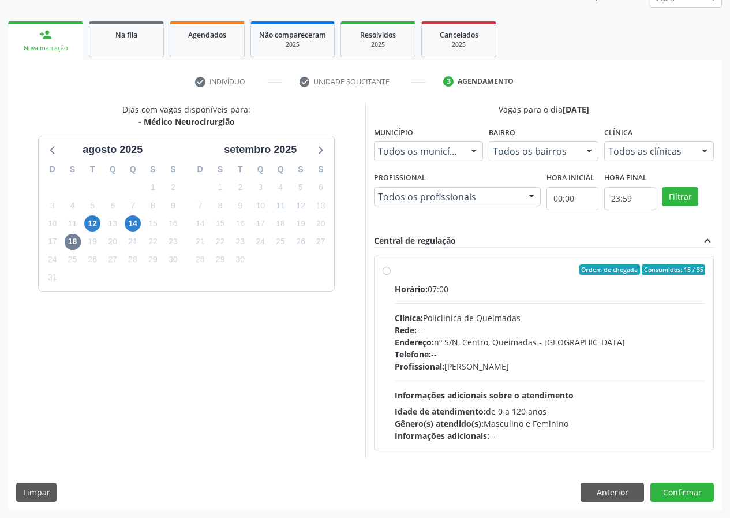
click at [499, 289] on div "Horário: 07:00" at bounding box center [550, 289] width 311 height 12
click at [391, 275] on input "Ordem de chegada Consumidos: 15 / 35 Horário: 07:00 Clínica: Policlinica de Que…" at bounding box center [387, 269] width 8 height 10
radio input "true"
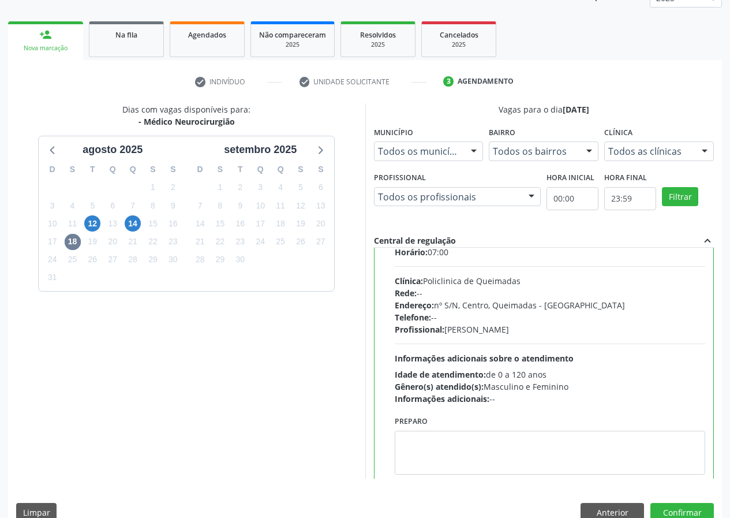
scroll to position [57, 0]
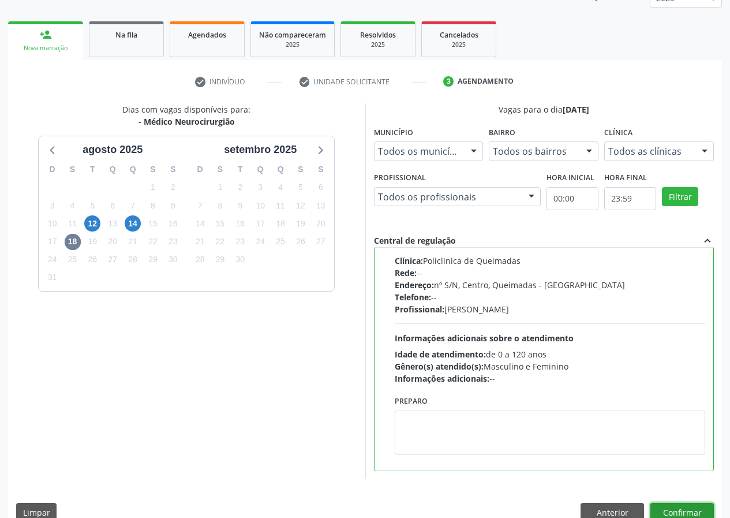
click at [667, 513] on button "Confirmar" at bounding box center [681, 513] width 63 height 20
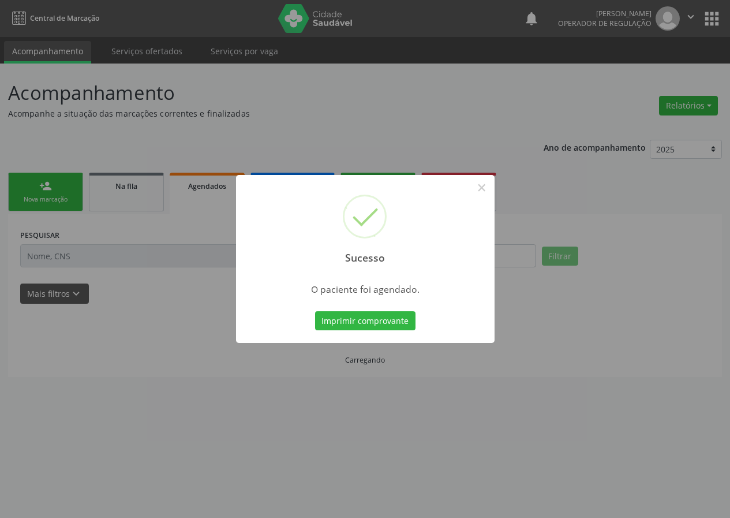
scroll to position [0, 0]
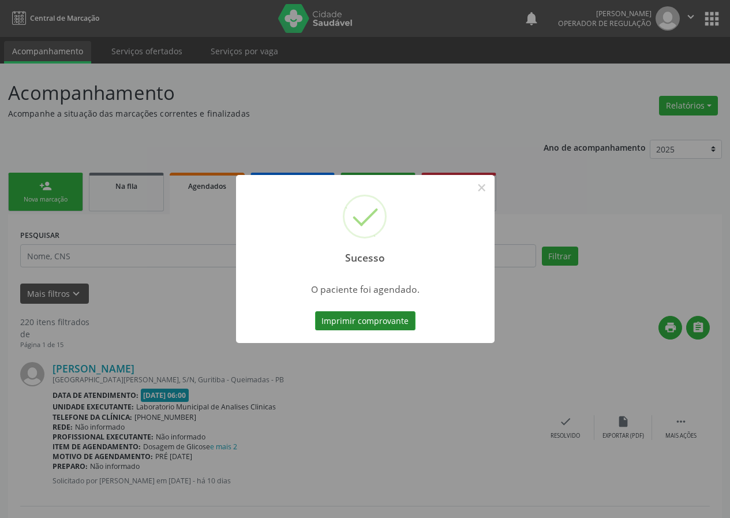
click at [366, 320] on button "Imprimir comprovante" at bounding box center [365, 321] width 100 height 20
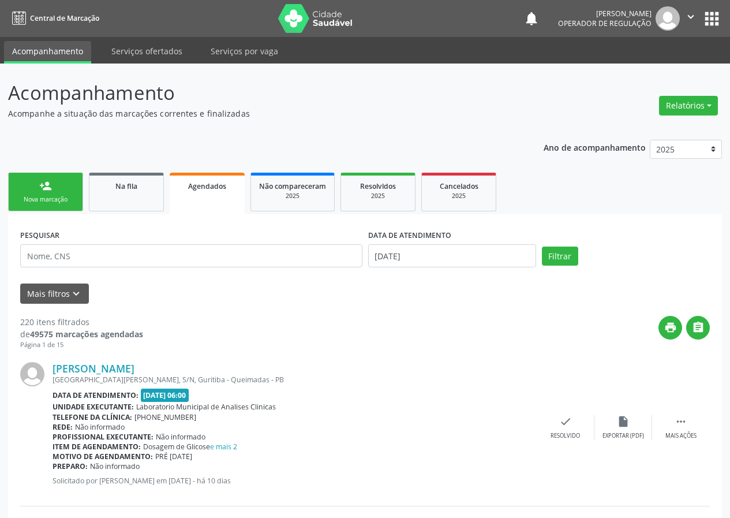
click at [60, 210] on link "person_add Nova marcação" at bounding box center [45, 192] width 75 height 39
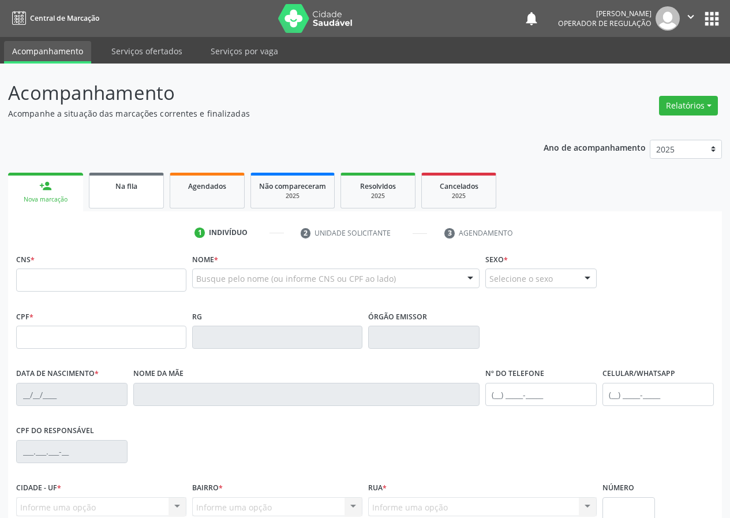
click at [135, 192] on link "Na fila" at bounding box center [126, 191] width 75 height 36
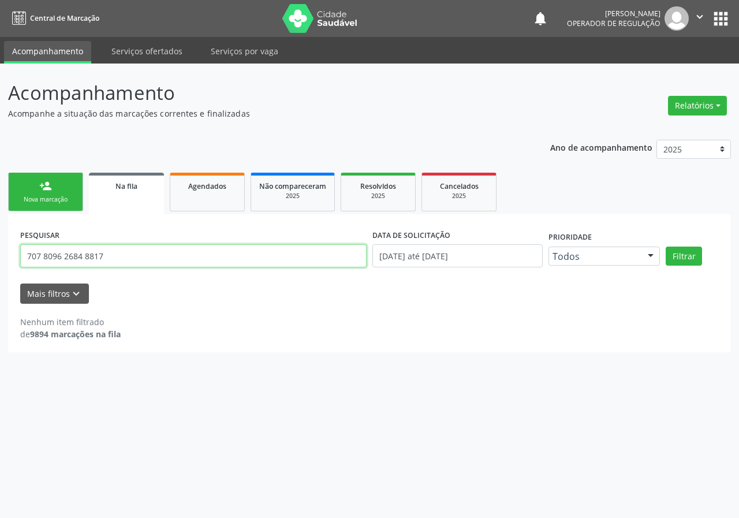
drag, startPoint x: 110, startPoint y: 257, endPoint x: 0, endPoint y: 254, distance: 109.7
click at [0, 255] on div "Acompanhamento Acompanhe a situação das marcações correntes e finalizadas Relat…" at bounding box center [369, 290] width 739 height 454
type input "702605228709644"
click at [665, 246] on button "Filtrar" at bounding box center [683, 256] width 36 height 20
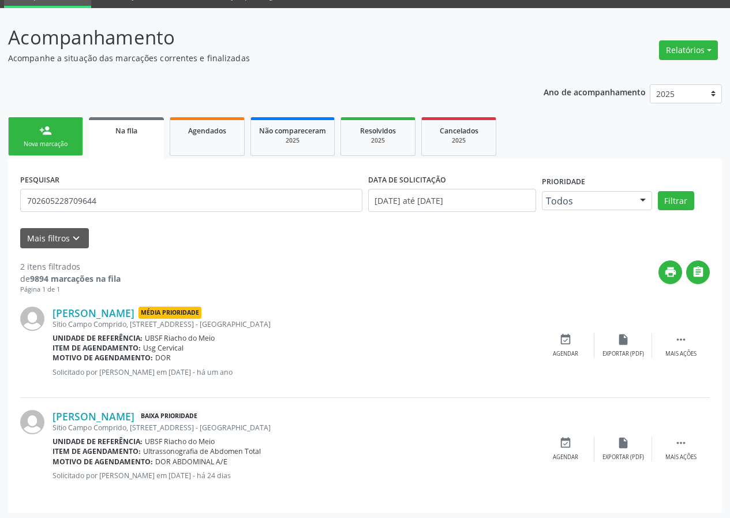
scroll to position [58, 0]
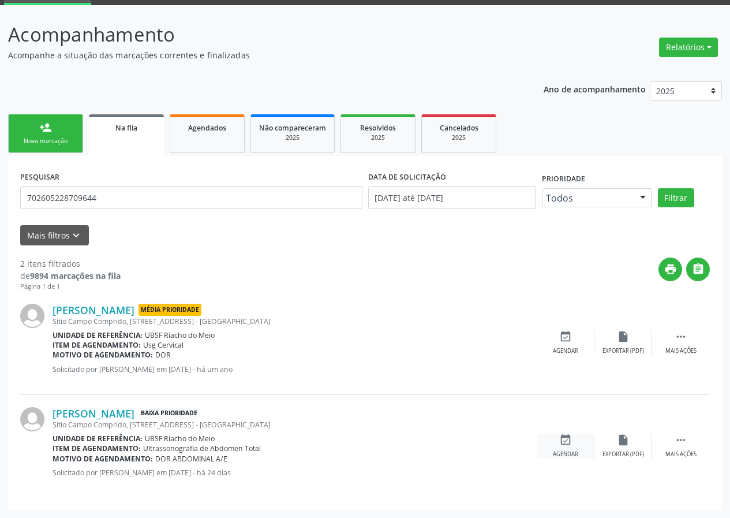
click at [569, 443] on div "event_available Agendar" at bounding box center [566, 445] width 58 height 25
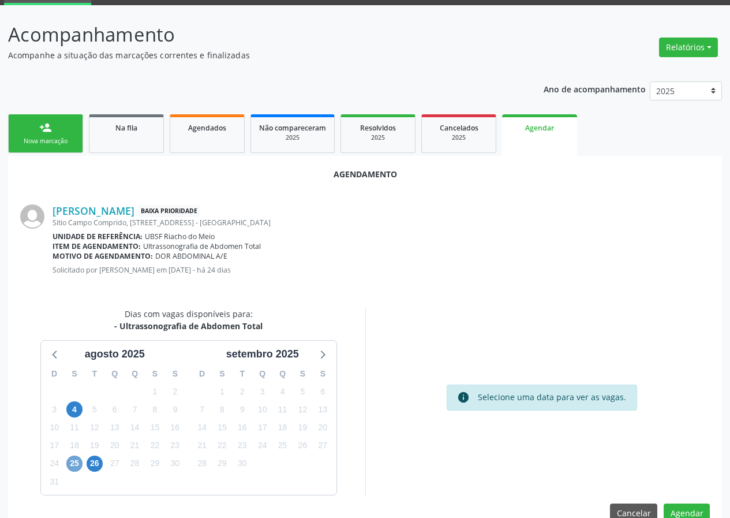
click at [69, 463] on span "25" at bounding box center [74, 463] width 16 height 16
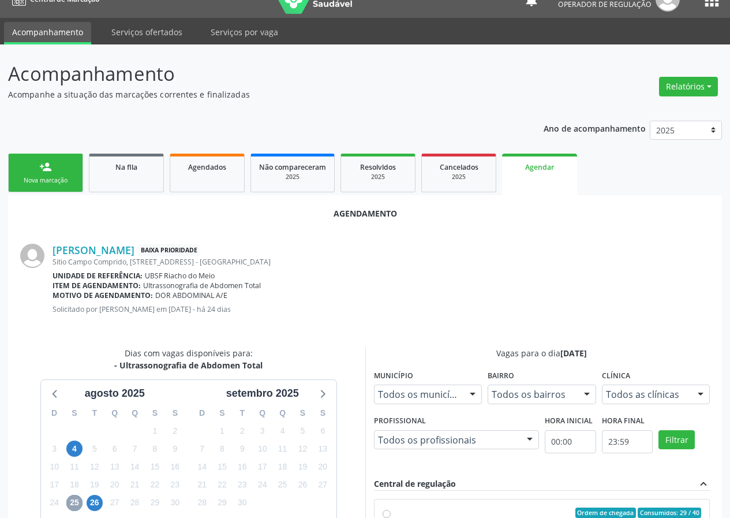
scroll to position [250, 0]
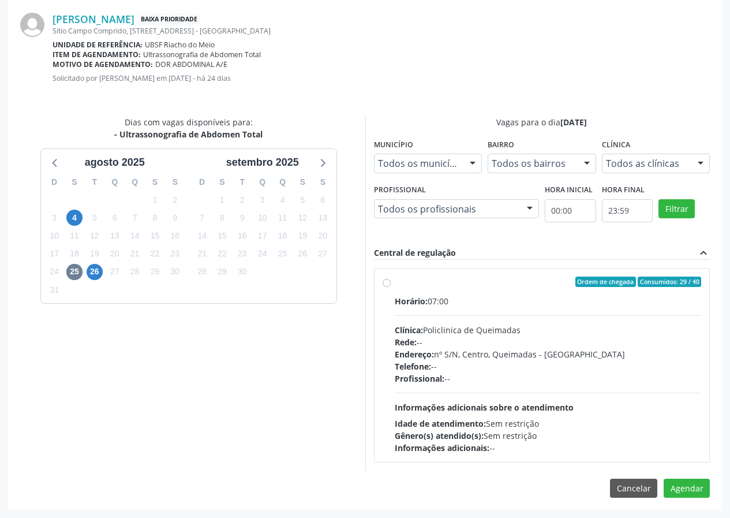
click at [551, 296] on div "Horário: 07:00" at bounding box center [548, 301] width 307 height 12
click at [391, 287] on input "Ordem de chegada Consumidos: 29 / 40 Horário: 07:00 Clínica: Policlinica de Que…" at bounding box center [387, 281] width 8 height 10
radio input "true"
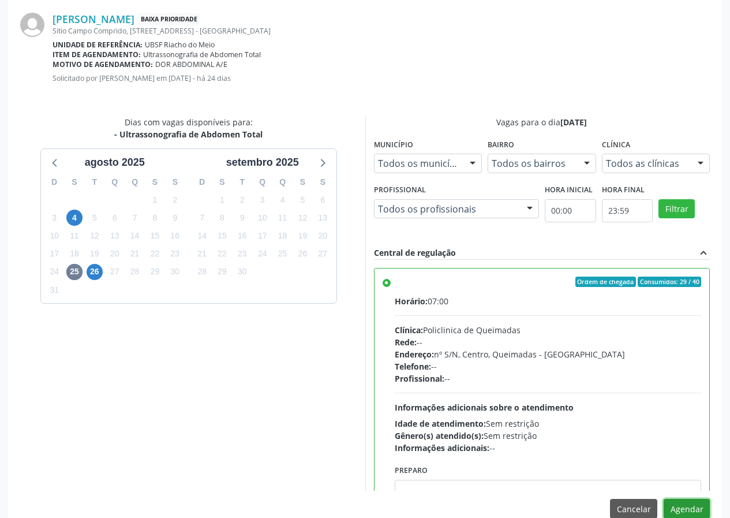
click at [694, 508] on button "Agendar" at bounding box center [687, 509] width 46 height 20
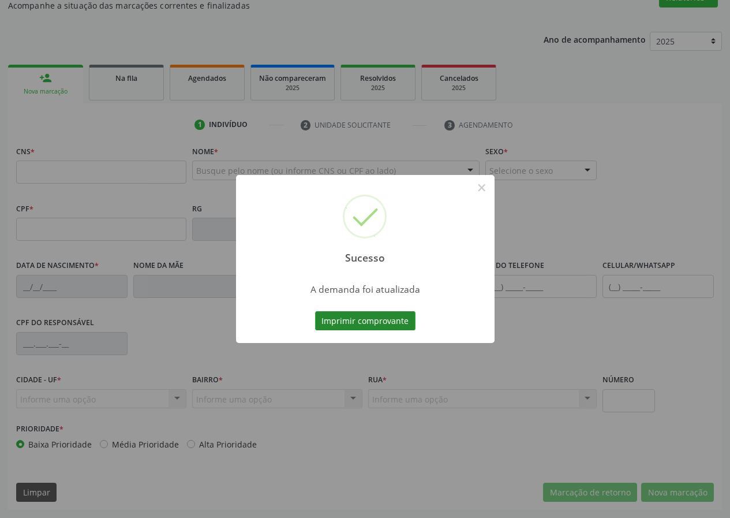
click at [362, 321] on button "Imprimir comprovante" at bounding box center [365, 321] width 100 height 20
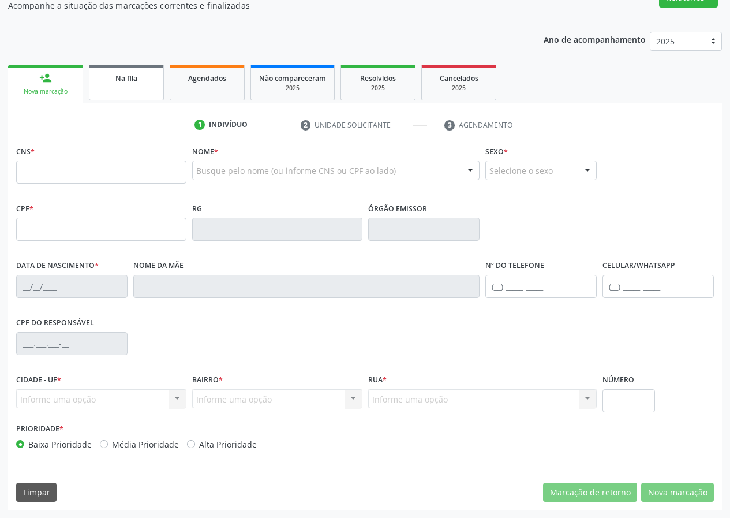
click at [116, 81] on span "Na fila" at bounding box center [126, 78] width 22 height 10
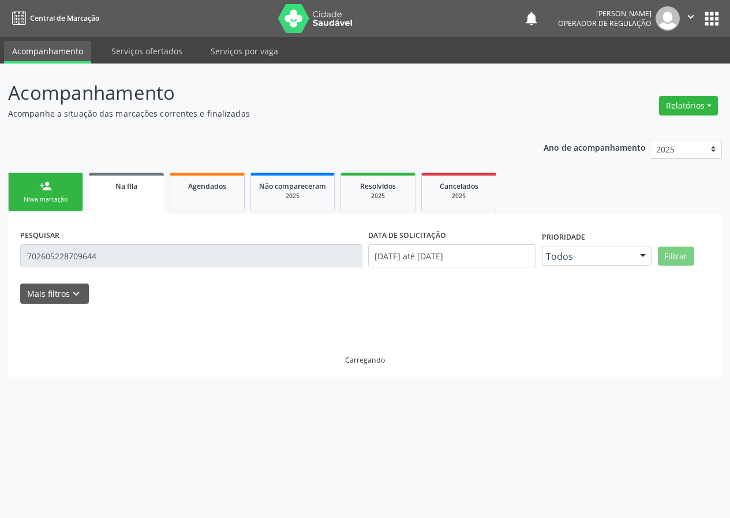
scroll to position [0, 0]
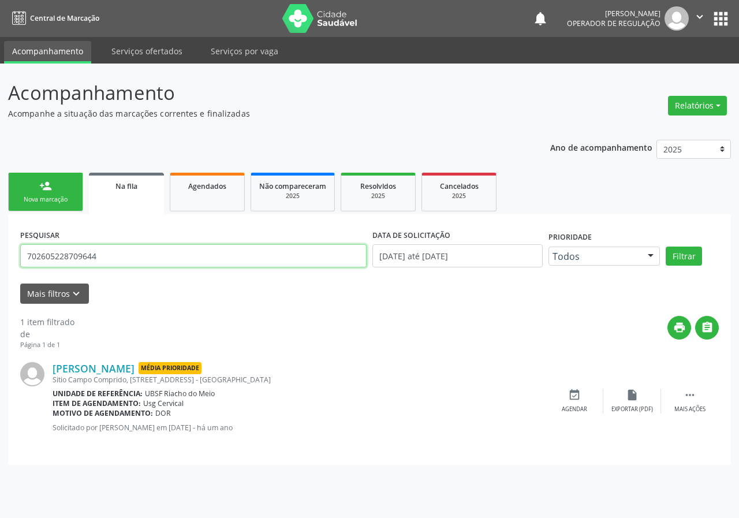
drag, startPoint x: 0, startPoint y: 267, endPoint x: 6, endPoint y: 276, distance: 10.9
click at [0, 278] on div "Acompanhamento Acompanhe a situação das marcações correntes e finalizadas Relat…" at bounding box center [369, 290] width 739 height 454
type input "70702876508534"
click at [665, 246] on button "Filtrar" at bounding box center [683, 256] width 36 height 20
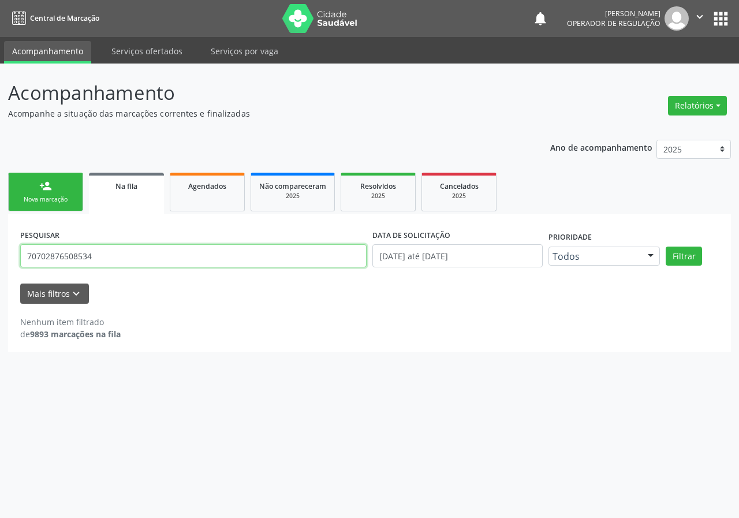
drag, startPoint x: 112, startPoint y: 259, endPoint x: 0, endPoint y: 256, distance: 112.0
click at [0, 256] on div "Acompanhamento Acompanhe a situação das marcações correntes e finalizadas Relat…" at bounding box center [369, 290] width 739 height 454
click at [48, 189] on div "person_add" at bounding box center [45, 185] width 13 height 13
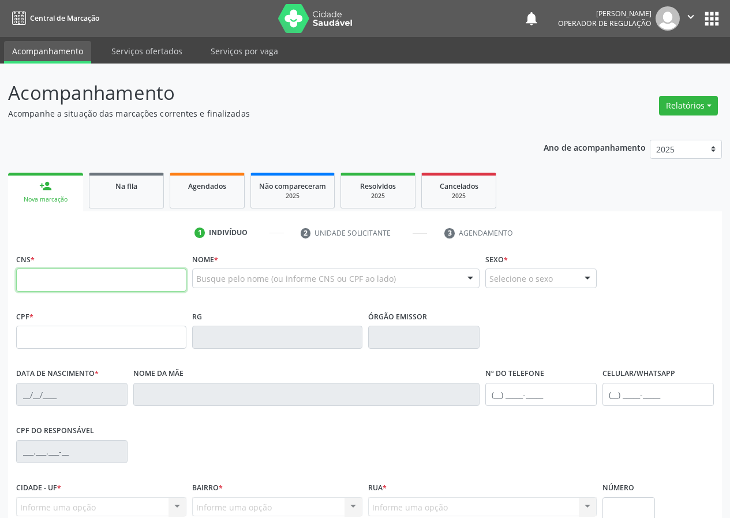
click at [111, 284] on input "text" at bounding box center [101, 279] width 170 height 23
paste input "707 0287 6508 534"
type input "707 0287 6508 534"
click at [137, 188] on span "Na fila" at bounding box center [126, 186] width 22 height 10
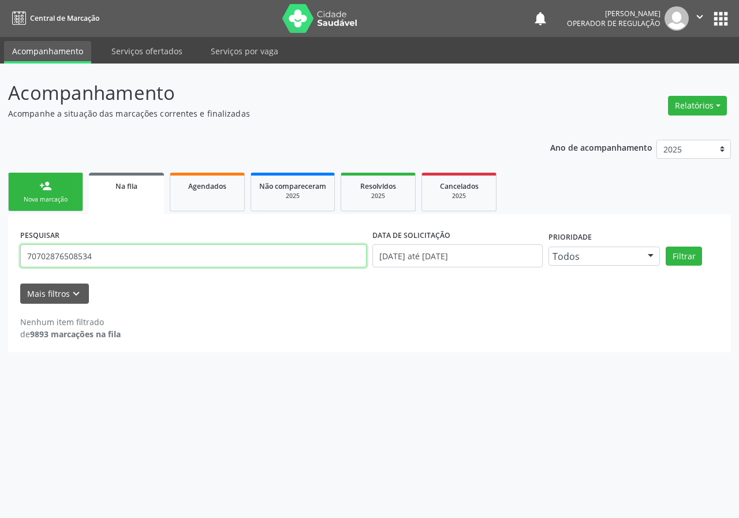
drag, startPoint x: 54, startPoint y: 245, endPoint x: 0, endPoint y: 230, distance: 56.1
click at [0, 241] on div "Acompanhamento Acompanhe a situação das marcações correntes e finalizadas Relat…" at bounding box center [369, 290] width 739 height 454
type input "707002876508534"
click at [665, 246] on button "Filtrar" at bounding box center [683, 256] width 36 height 20
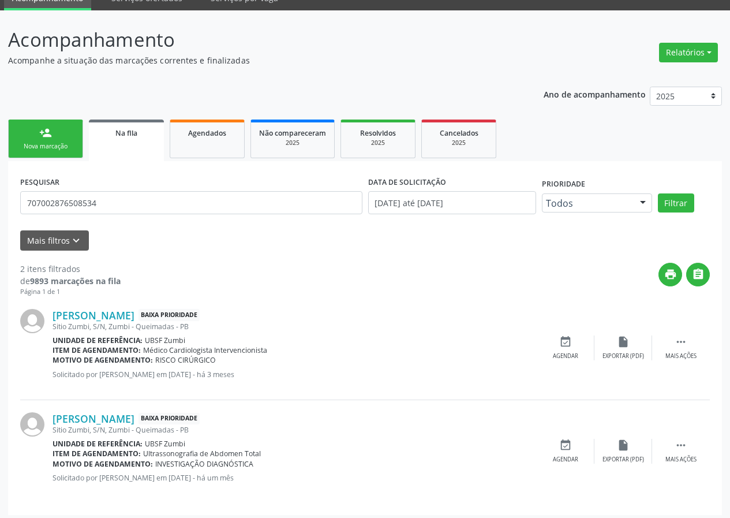
scroll to position [58, 0]
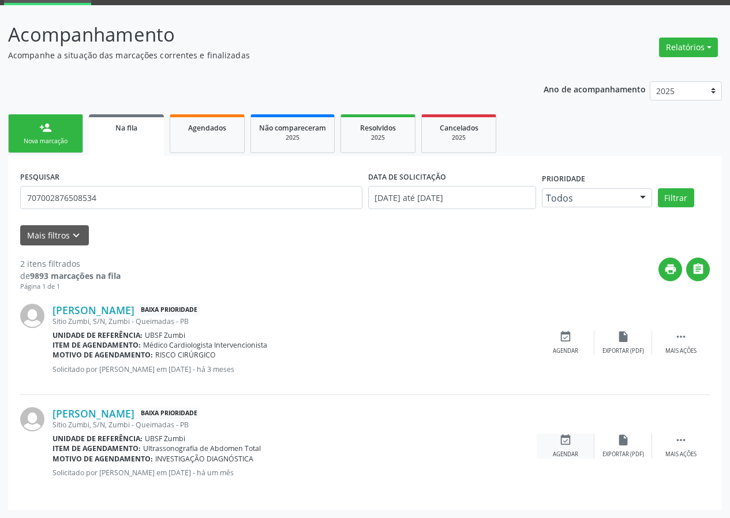
click at [572, 442] on div "event_available Agendar" at bounding box center [566, 445] width 58 height 25
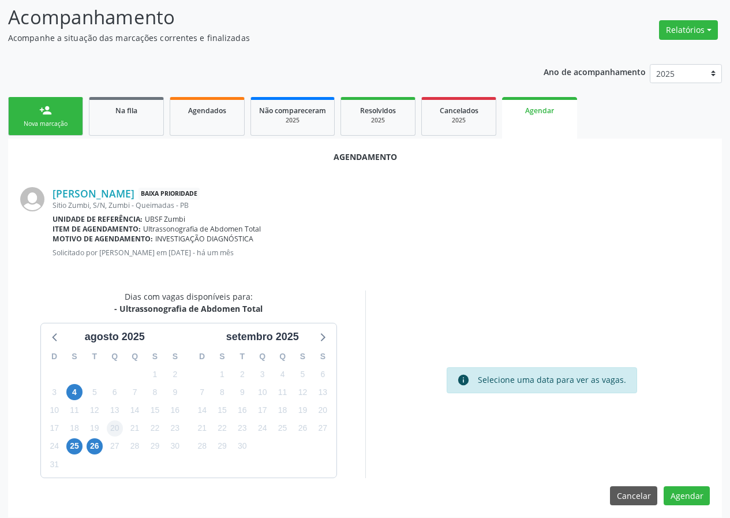
scroll to position [83, 0]
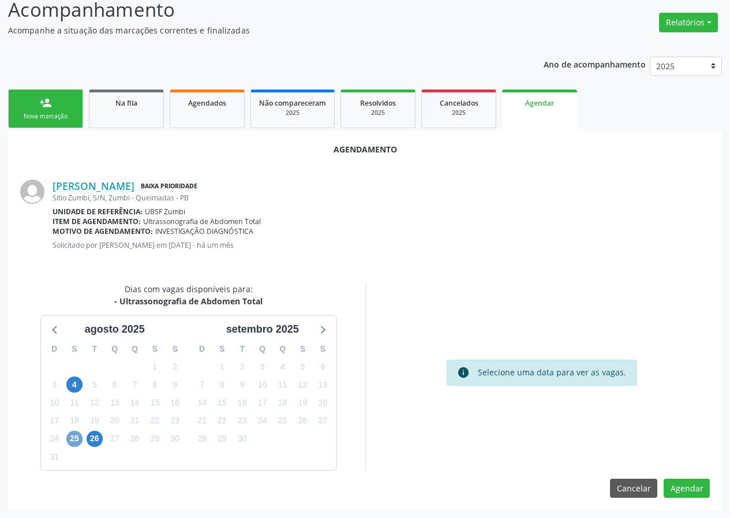
click at [77, 441] on span "25" at bounding box center [74, 439] width 16 height 16
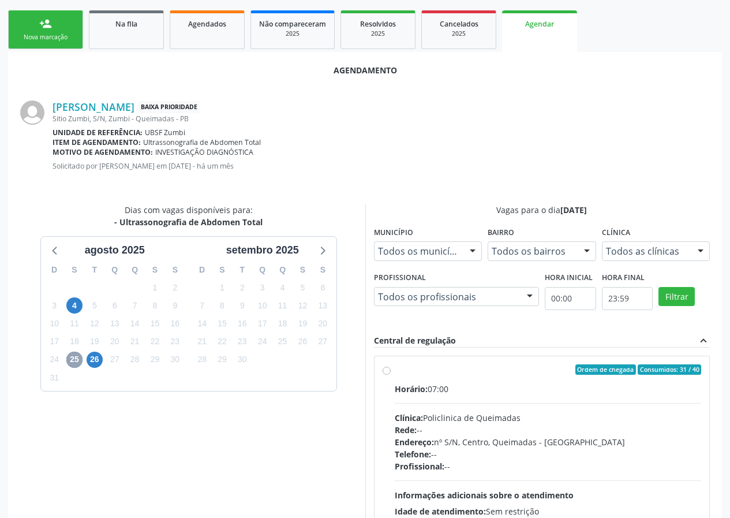
scroll to position [250, 0]
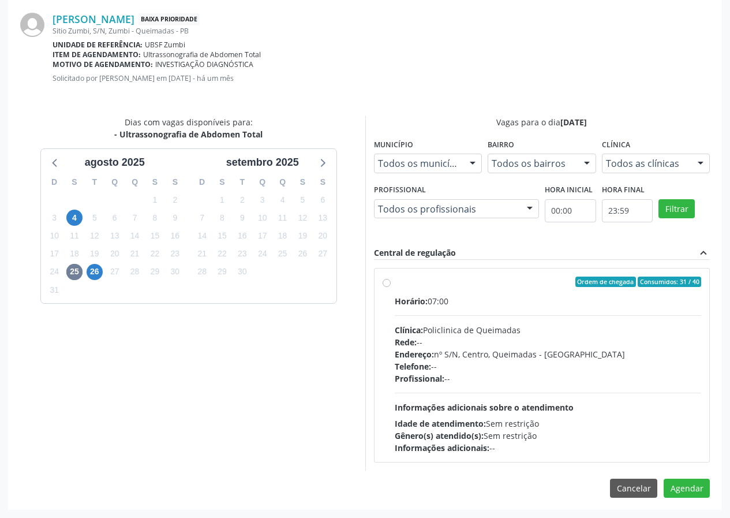
drag, startPoint x: 473, startPoint y: 276, endPoint x: 483, endPoint y: 281, distance: 11.4
click at [473, 276] on div "Ordem de chegada Consumidos: 31 / 40 Horário: 07:00 Clínica: Policlinica de Que…" at bounding box center [542, 364] width 335 height 193
radio input "true"
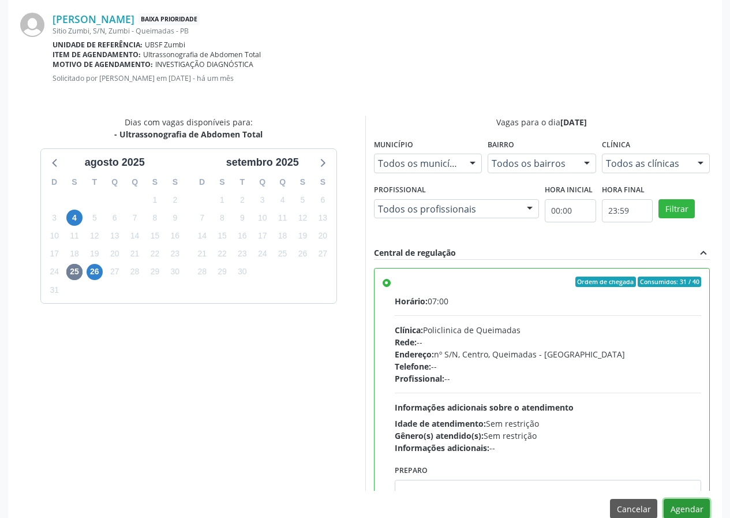
click at [694, 506] on button "Agendar" at bounding box center [687, 509] width 46 height 20
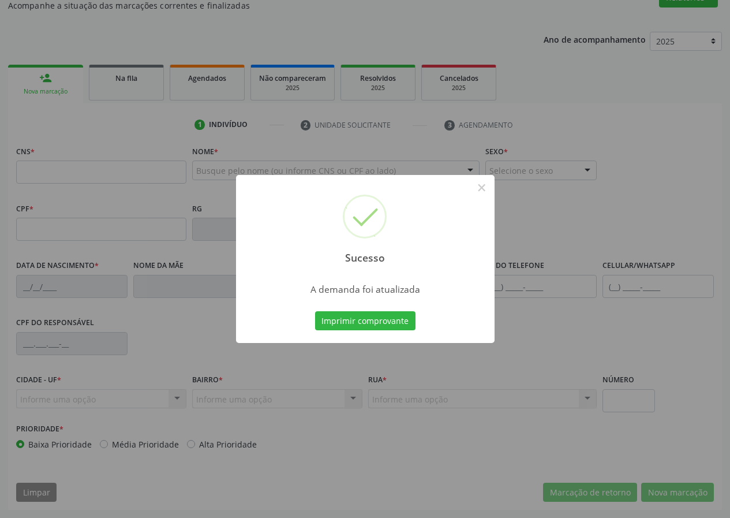
scroll to position [108, 0]
click at [327, 315] on button "Imprimir comprovante" at bounding box center [365, 321] width 100 height 20
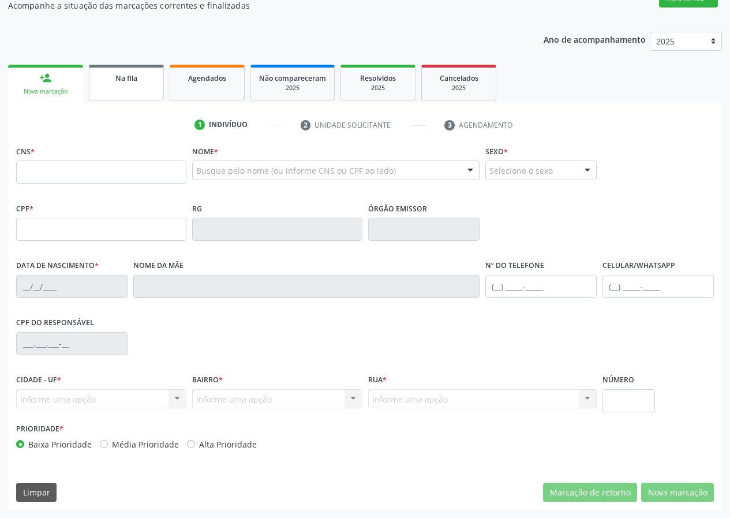
click at [106, 72] on div "Na fila" at bounding box center [127, 78] width 58 height 12
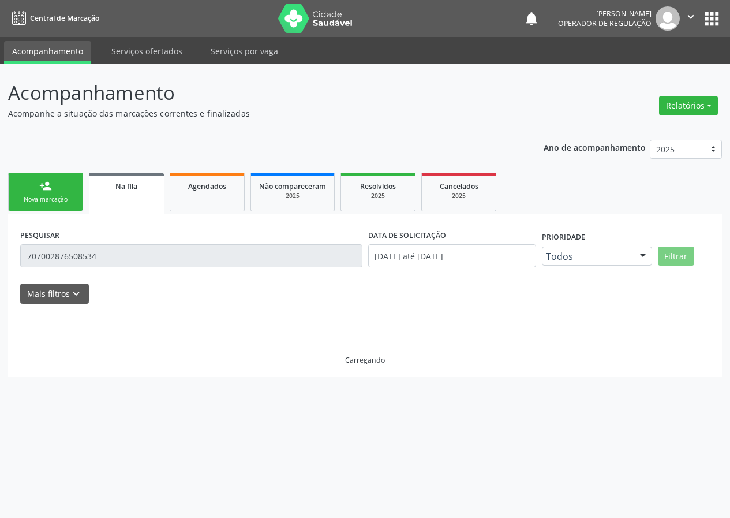
scroll to position [0, 0]
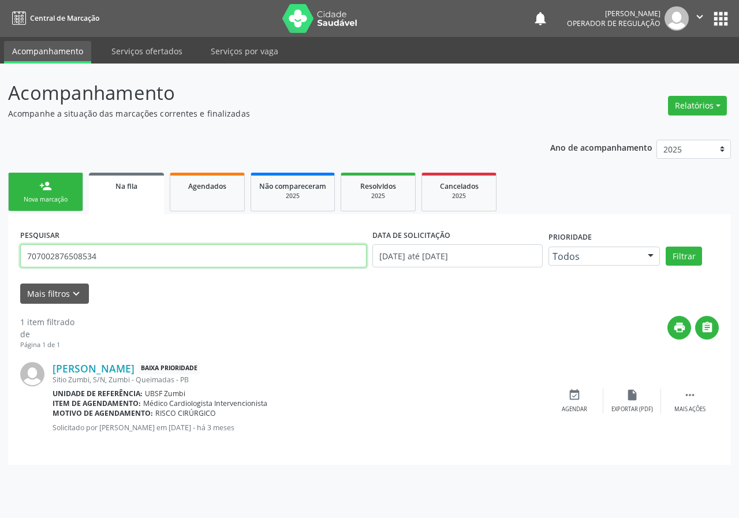
drag, startPoint x: 95, startPoint y: 260, endPoint x: 0, endPoint y: 276, distance: 96.0
click at [0, 276] on div "Acompanhamento Acompanhe a situação das marcações correntes e finalizadas Relat…" at bounding box center [369, 290] width 739 height 454
type input "708903774089916"
click at [665, 246] on button "Filtrar" at bounding box center [683, 256] width 36 height 20
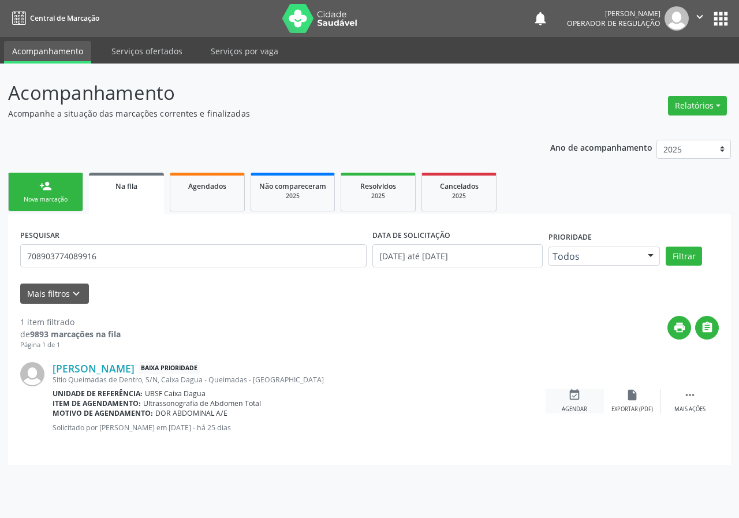
click at [579, 394] on icon "event_available" at bounding box center [574, 394] width 13 height 13
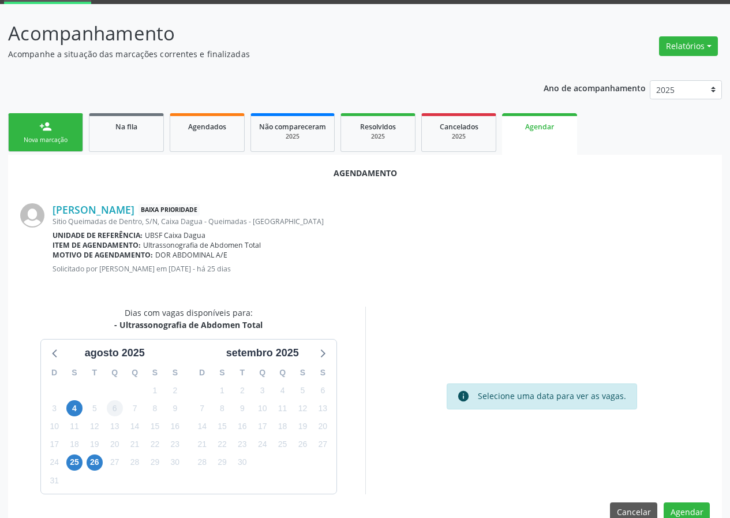
scroll to position [83, 0]
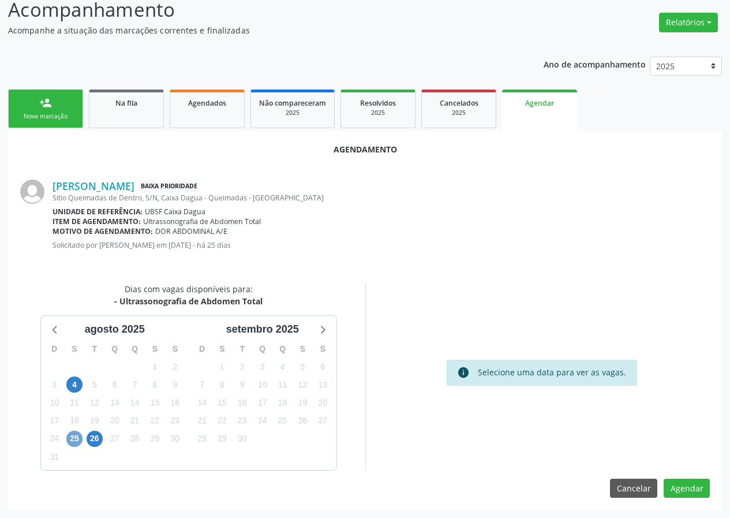
click at [80, 441] on span "25" at bounding box center [74, 439] width 16 height 16
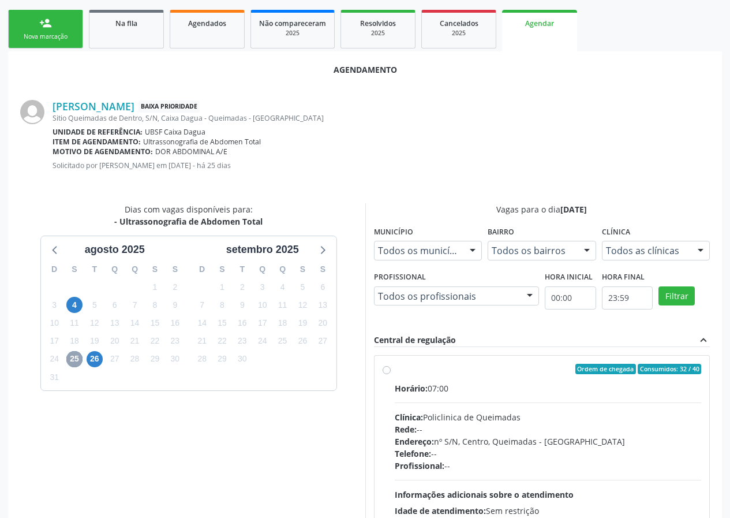
scroll to position [250, 0]
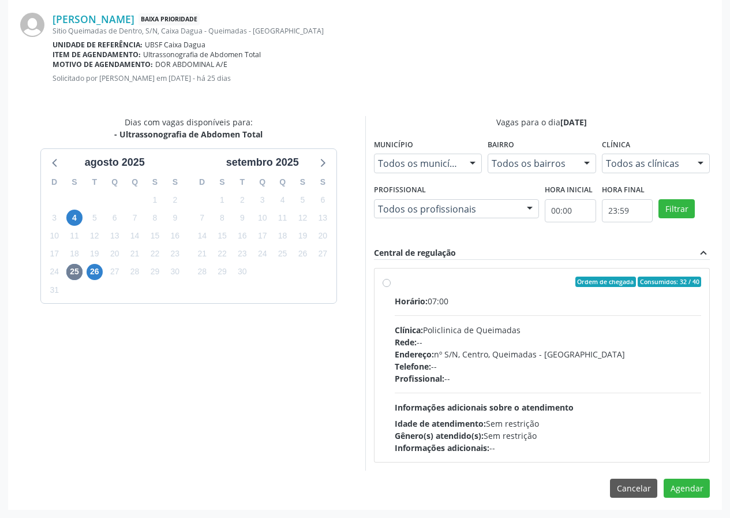
click at [506, 301] on div "Horário: 07:00" at bounding box center [548, 301] width 307 height 12
click at [391, 287] on input "Ordem de chegada Consumidos: 32 / 40 Horário: 07:00 Clínica: Policlinica de Que…" at bounding box center [387, 281] width 8 height 10
radio input "true"
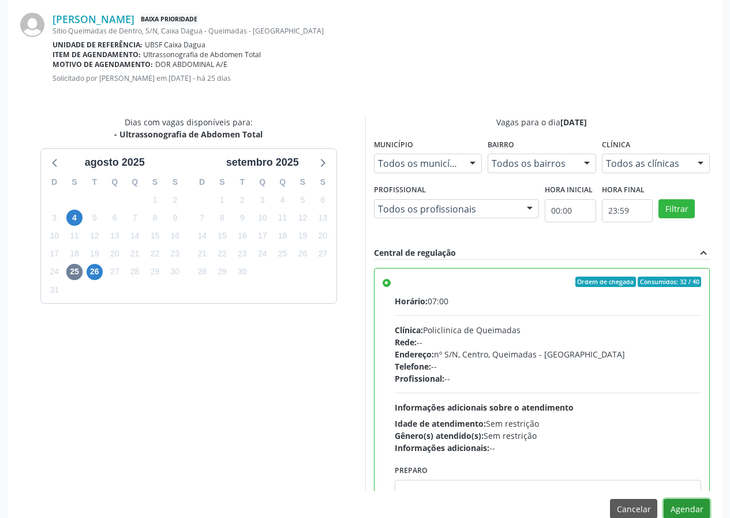
click at [704, 508] on button "Agendar" at bounding box center [687, 509] width 46 height 20
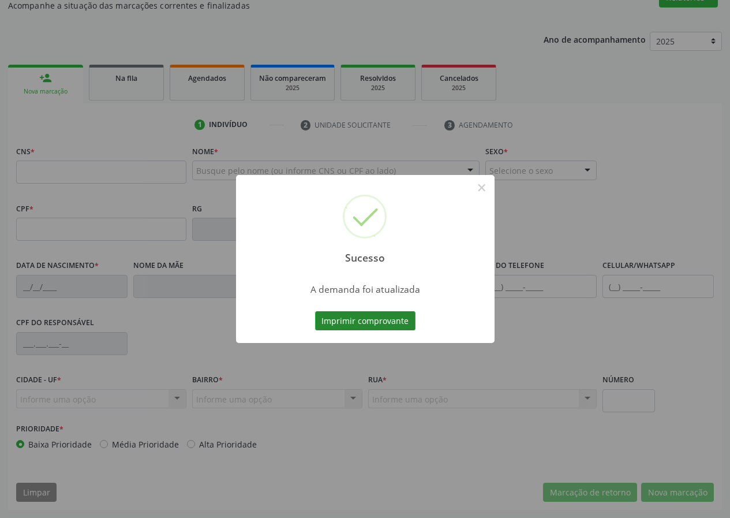
scroll to position [108, 0]
click at [399, 313] on button "Imprimir comprovante" at bounding box center [365, 321] width 100 height 20
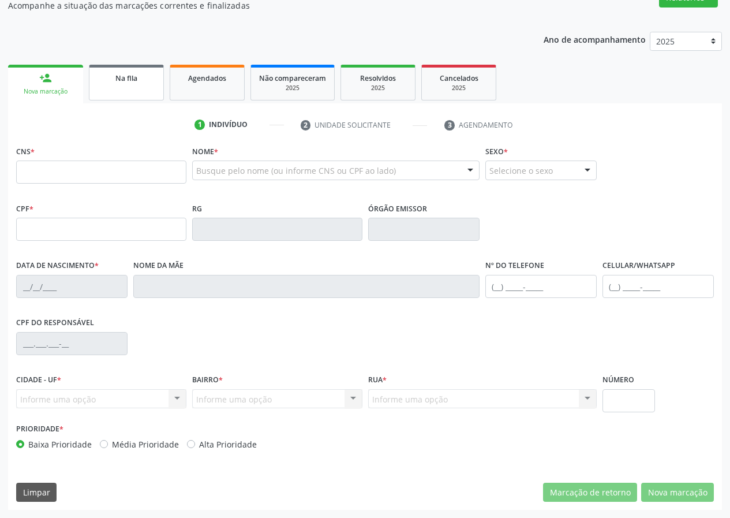
click at [142, 83] on div "Na fila" at bounding box center [127, 78] width 58 height 12
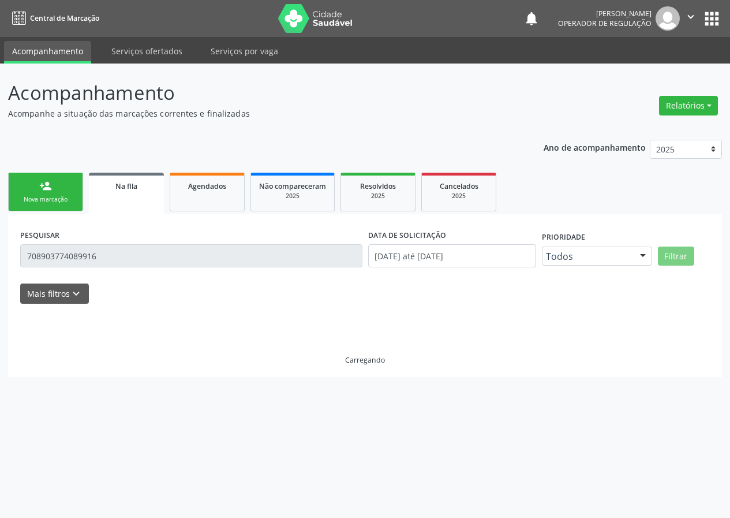
scroll to position [0, 0]
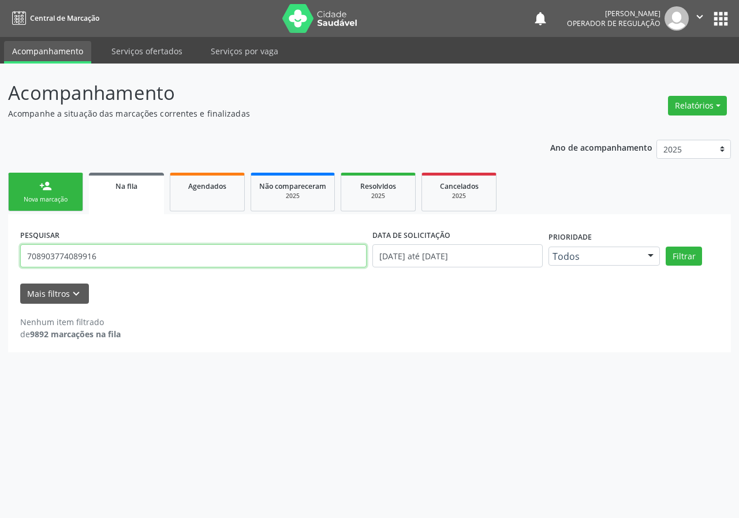
drag, startPoint x: 0, startPoint y: 263, endPoint x: 2, endPoint y: 205, distance: 57.7
click at [0, 237] on div "Acompanhamento Acompanhe a situação das marcações correntes e finalizadas Relat…" at bounding box center [369, 290] width 739 height 454
type input "700000610274303"
click at [665, 246] on button "Filtrar" at bounding box center [683, 256] width 36 height 20
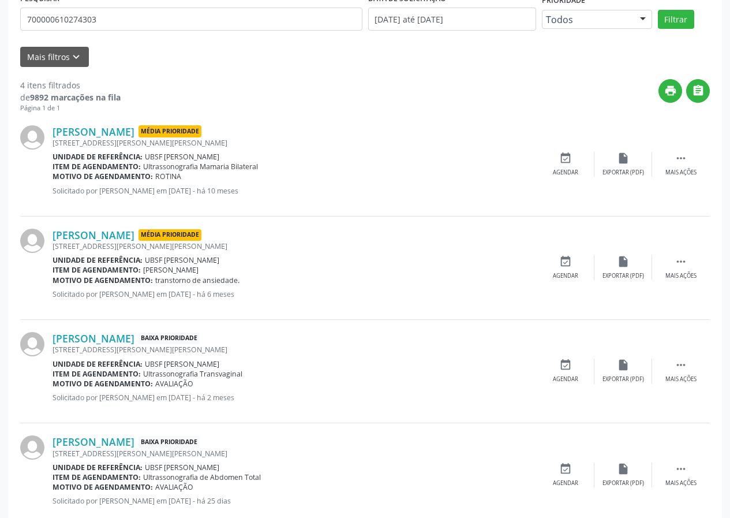
scroll to position [265, 0]
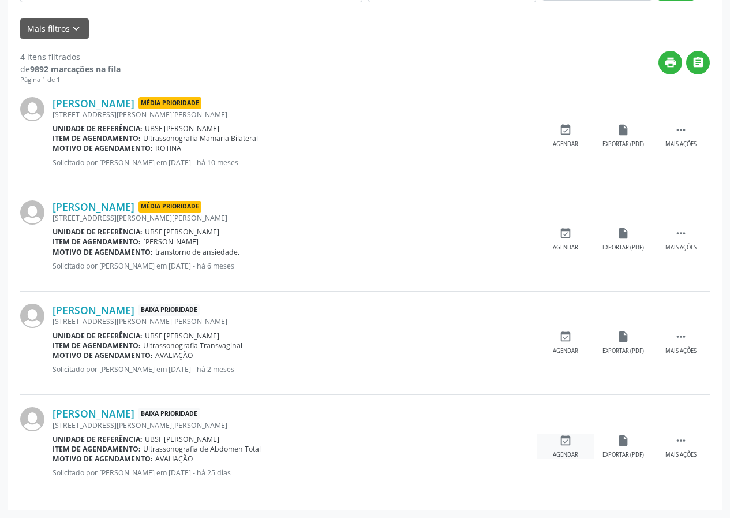
click at [573, 446] on div "event_available Agendar" at bounding box center [566, 446] width 58 height 25
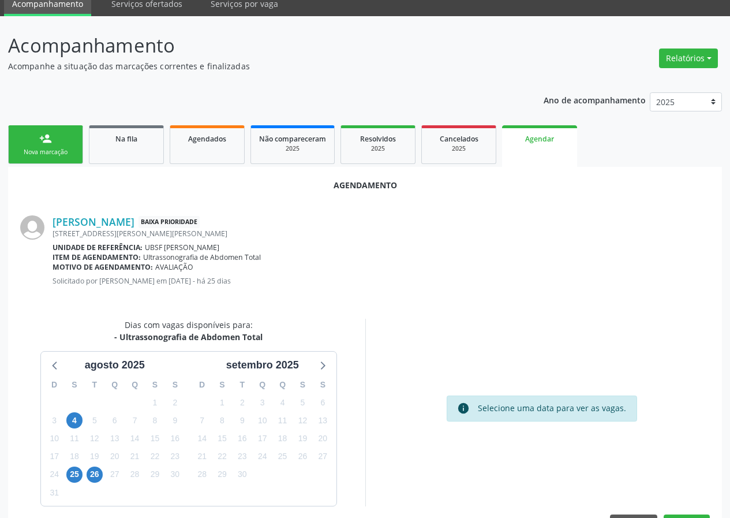
scroll to position [83, 0]
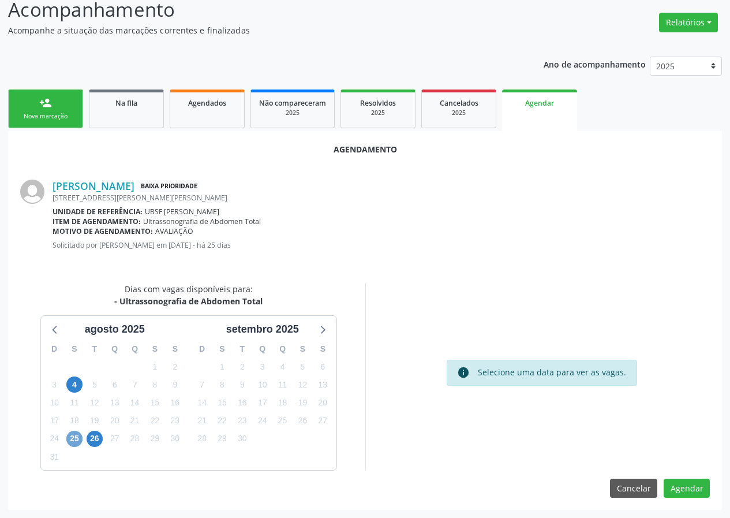
click at [74, 440] on span "25" at bounding box center [74, 439] width 16 height 16
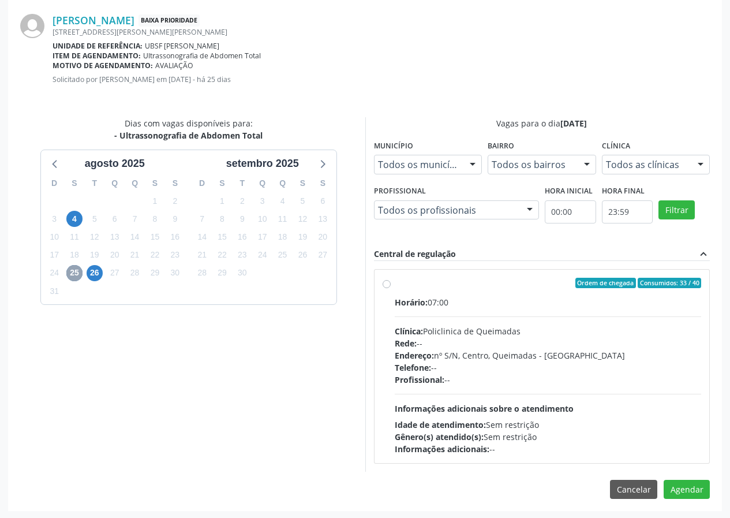
scroll to position [250, 0]
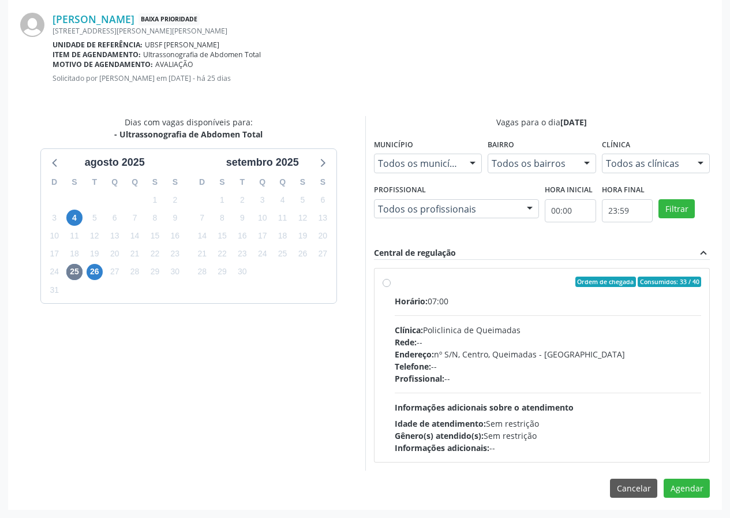
drag, startPoint x: 538, startPoint y: 279, endPoint x: 542, endPoint y: 285, distance: 7.0
click at [538, 283] on div "Ordem de chegada Consumidos: 33 / 40" at bounding box center [548, 281] width 307 height 10
click at [391, 283] on input "Ordem de chegada Consumidos: 33 / 40 Horário: 07:00 Clínica: Policlinica de Que…" at bounding box center [387, 281] width 8 height 10
radio input "true"
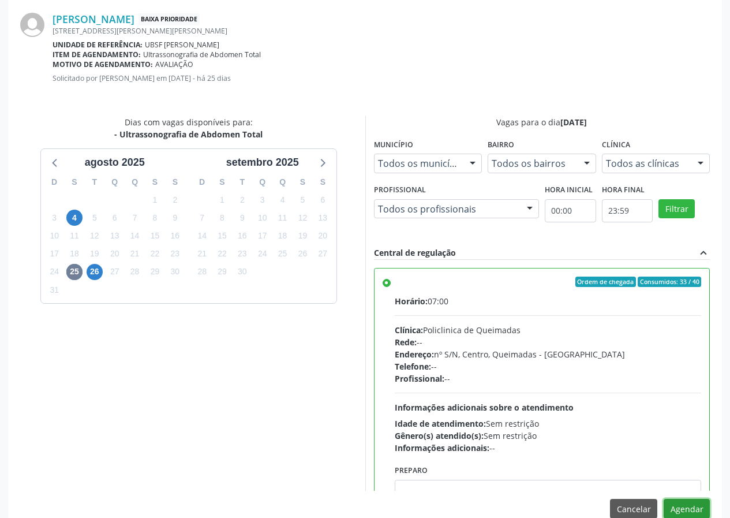
click at [678, 507] on button "Agendar" at bounding box center [687, 509] width 46 height 20
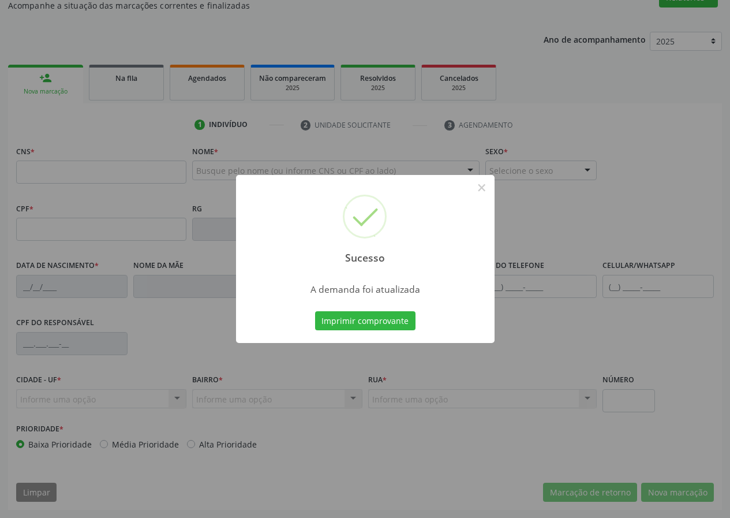
scroll to position [108, 0]
click at [395, 316] on button "Imprimir comprovante" at bounding box center [365, 321] width 100 height 20
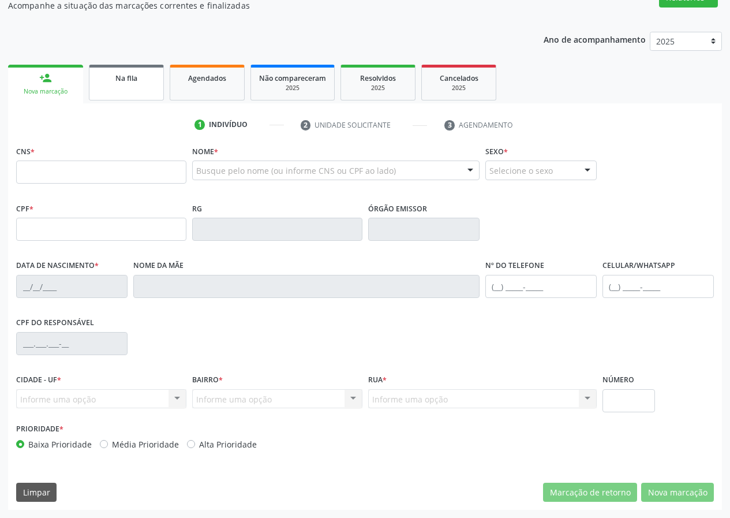
click at [104, 99] on link "Na fila" at bounding box center [126, 83] width 75 height 36
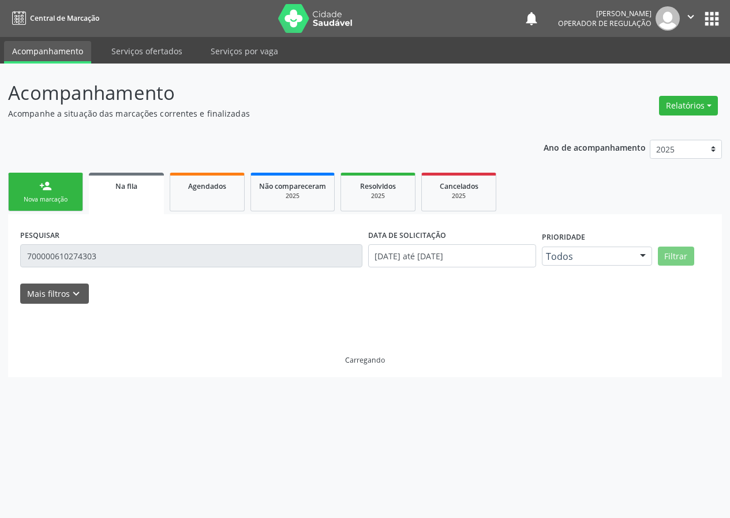
scroll to position [0, 0]
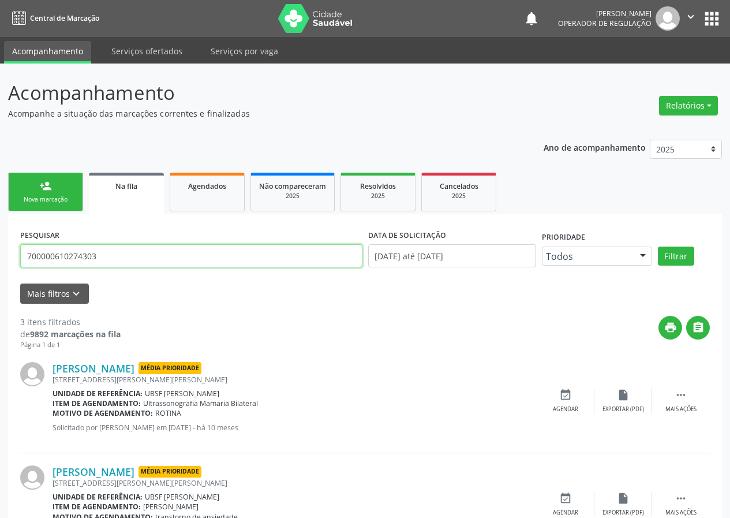
drag, startPoint x: 122, startPoint y: 253, endPoint x: 0, endPoint y: 263, distance: 122.8
click at [0, 263] on div "Acompanhamento Acompanhe a situação das marcações correntes e finalizadas Relat…" at bounding box center [365, 371] width 730 height 616
type input "700600900407963"
click at [658, 246] on button "Filtrar" at bounding box center [676, 256] width 36 height 20
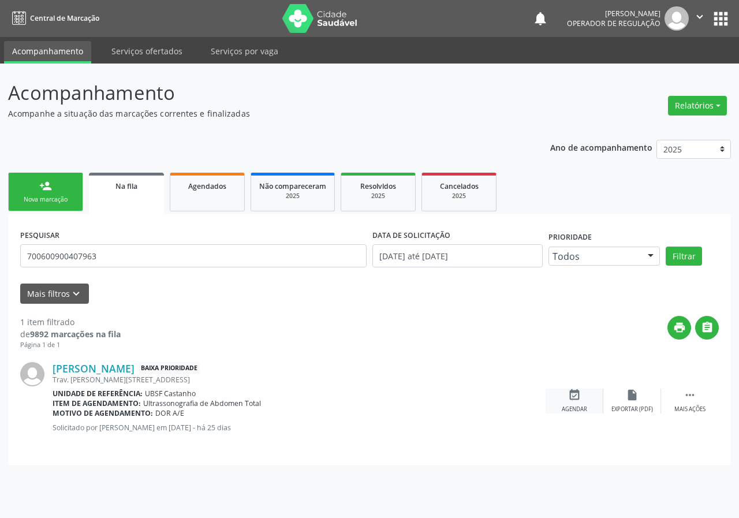
click at [569, 403] on div "event_available Agendar" at bounding box center [574, 400] width 58 height 25
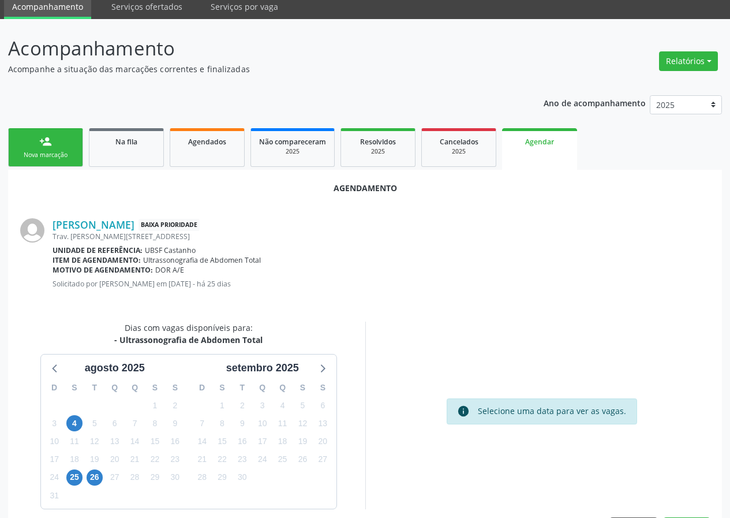
scroll to position [83, 0]
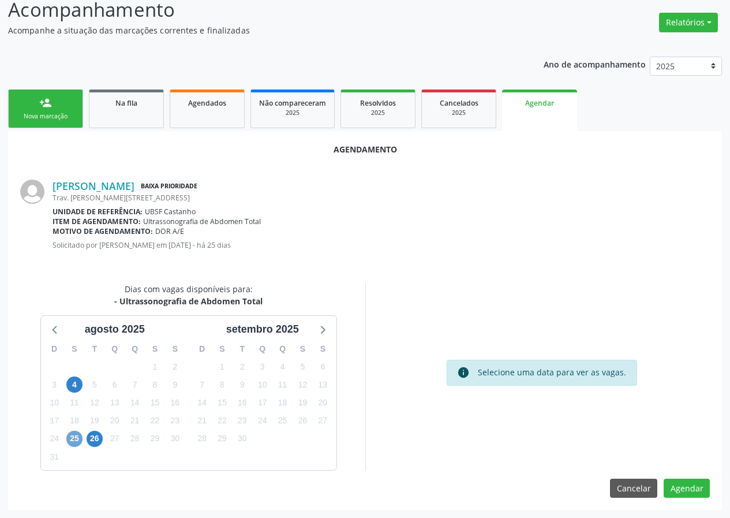
click at [72, 436] on span "25" at bounding box center [74, 439] width 16 height 16
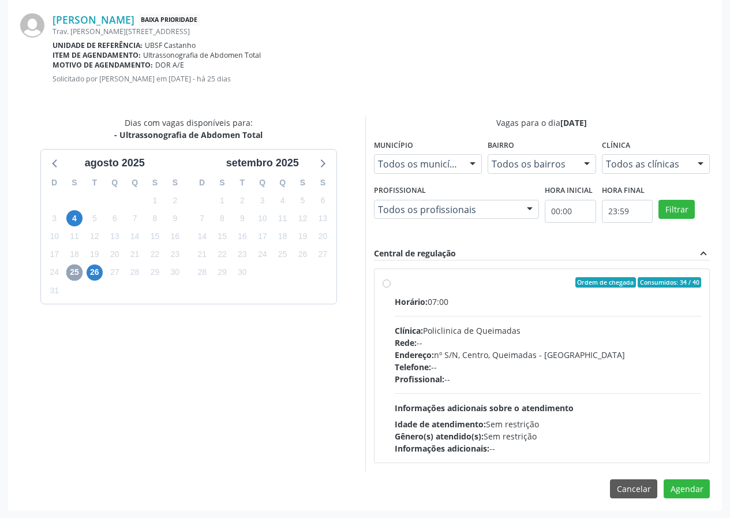
scroll to position [250, 0]
click at [593, 276] on div "Ordem de chegada Consumidos: 34 / 40 Horário: 07:00 Clínica: Policlinica de Que…" at bounding box center [542, 364] width 335 height 193
radio input "true"
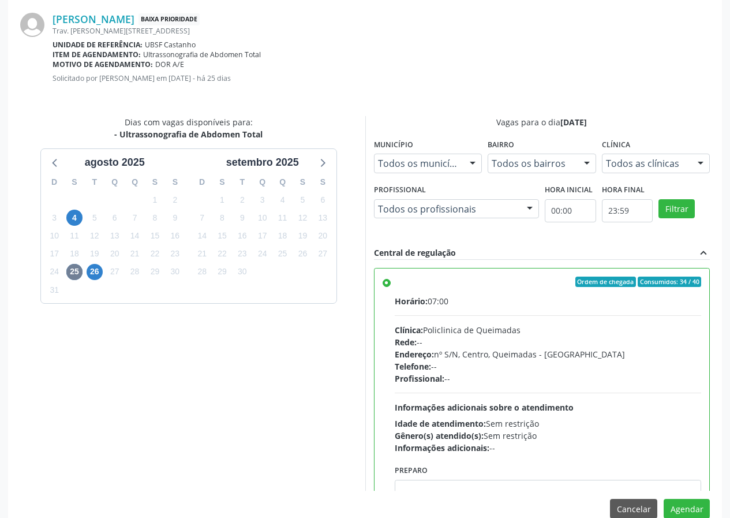
scroll to position [57, 0]
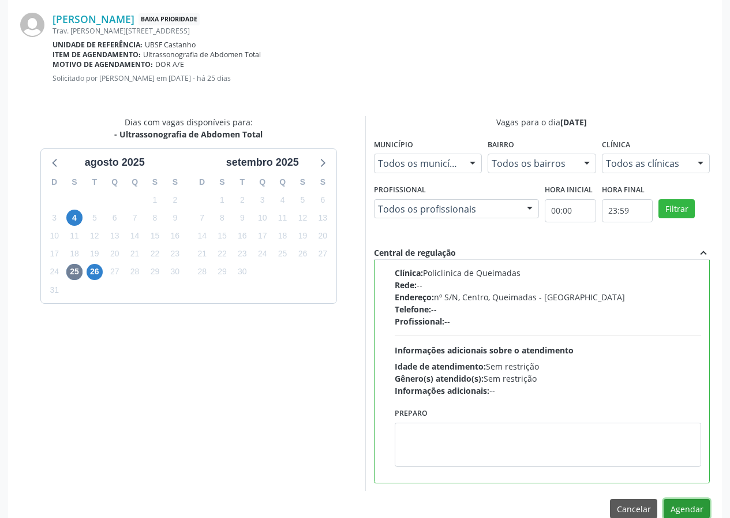
click at [684, 509] on button "Agendar" at bounding box center [687, 509] width 46 height 20
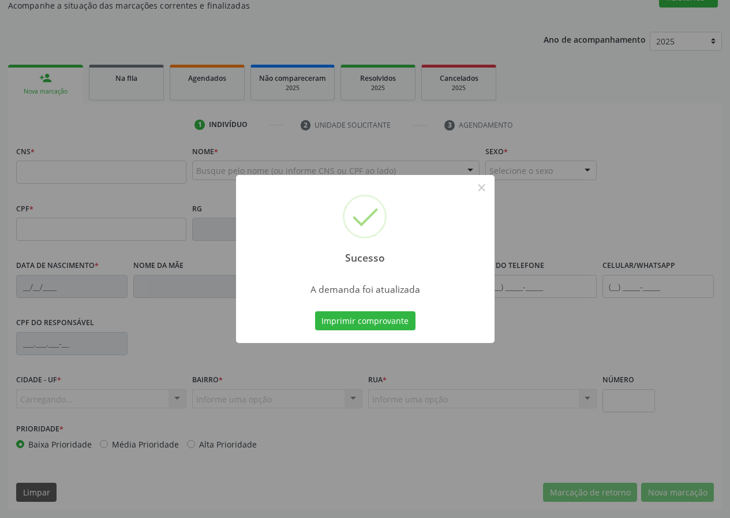
scroll to position [108, 0]
click at [345, 321] on button "Imprimir comprovante" at bounding box center [365, 321] width 100 height 20
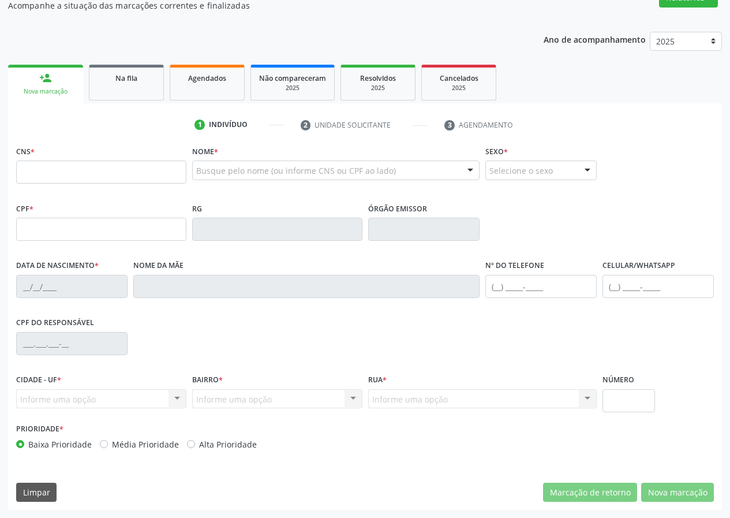
scroll to position [0, 0]
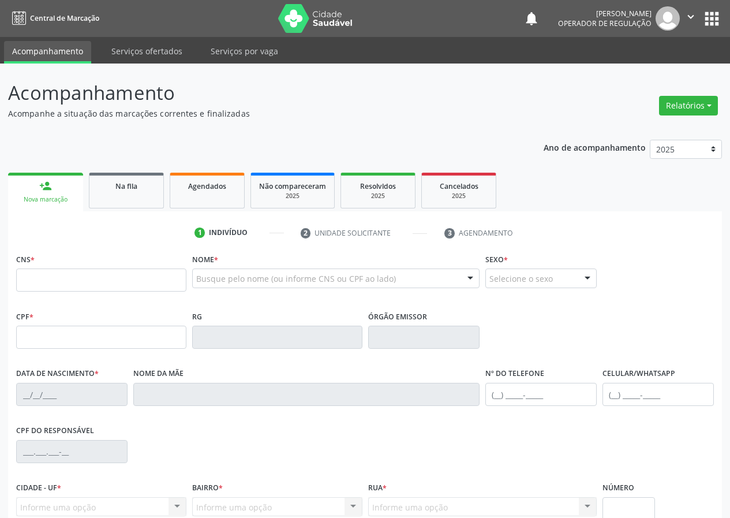
click at [697, 8] on button "" at bounding box center [691, 18] width 22 height 24
click at [663, 64] on link "Sair" at bounding box center [662, 70] width 80 height 16
